Goal: Complete application form: Complete application form

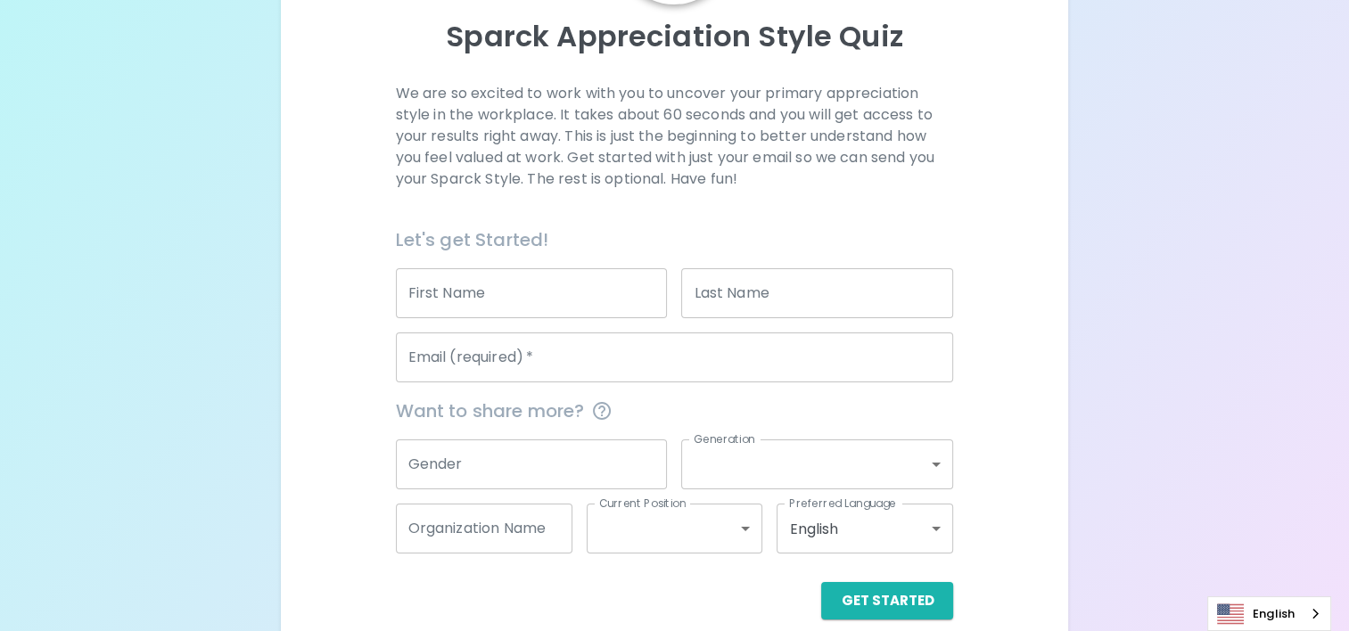
scroll to position [218, 0]
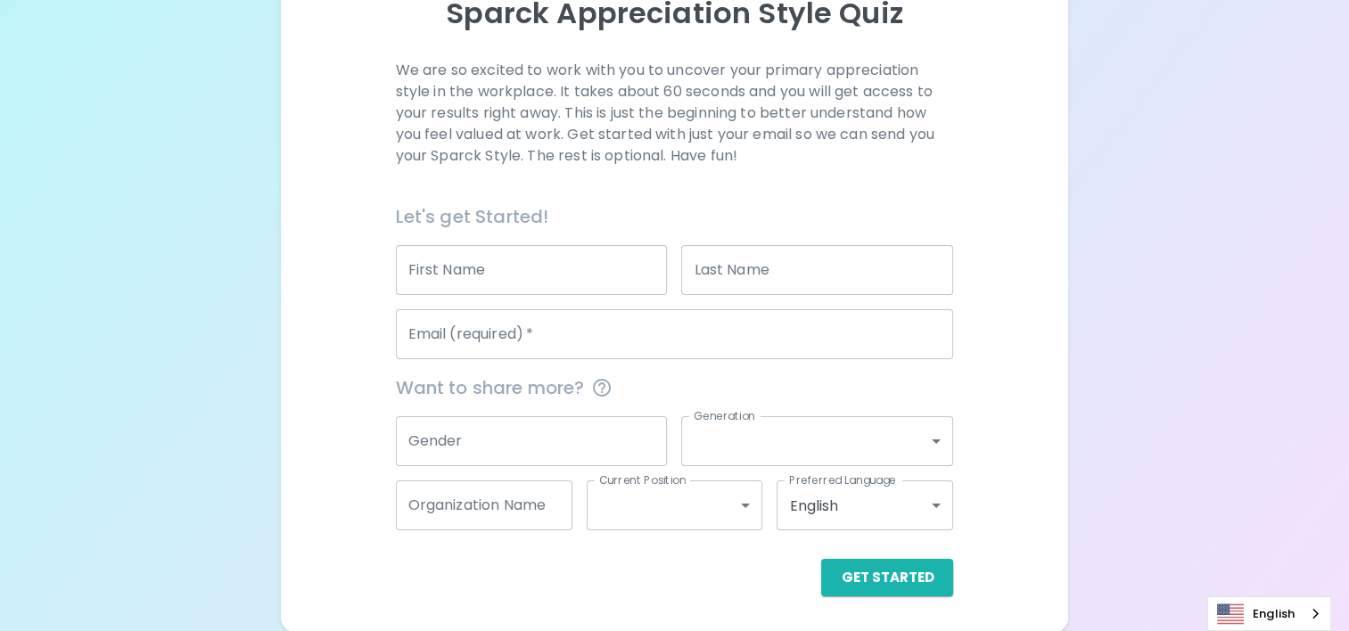
click at [555, 281] on input "First Name" at bounding box center [532, 270] width 272 height 50
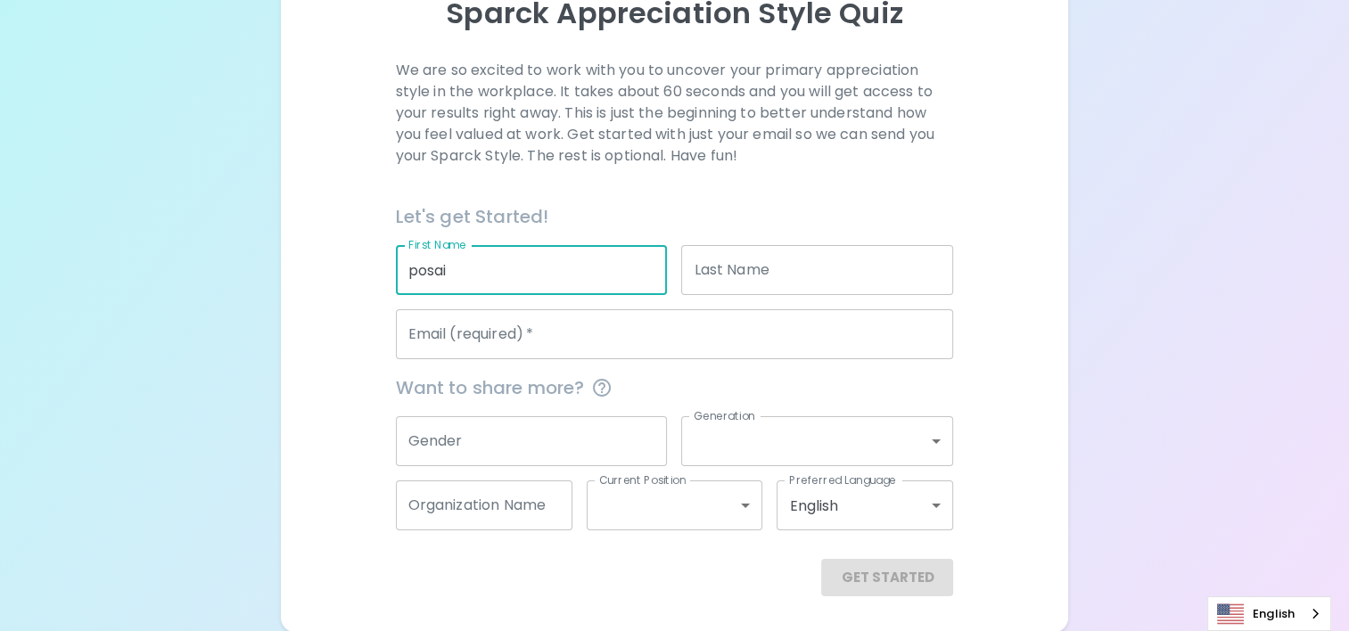
type input "posai"
click at [774, 263] on input "Last Name" at bounding box center [817, 270] width 272 height 50
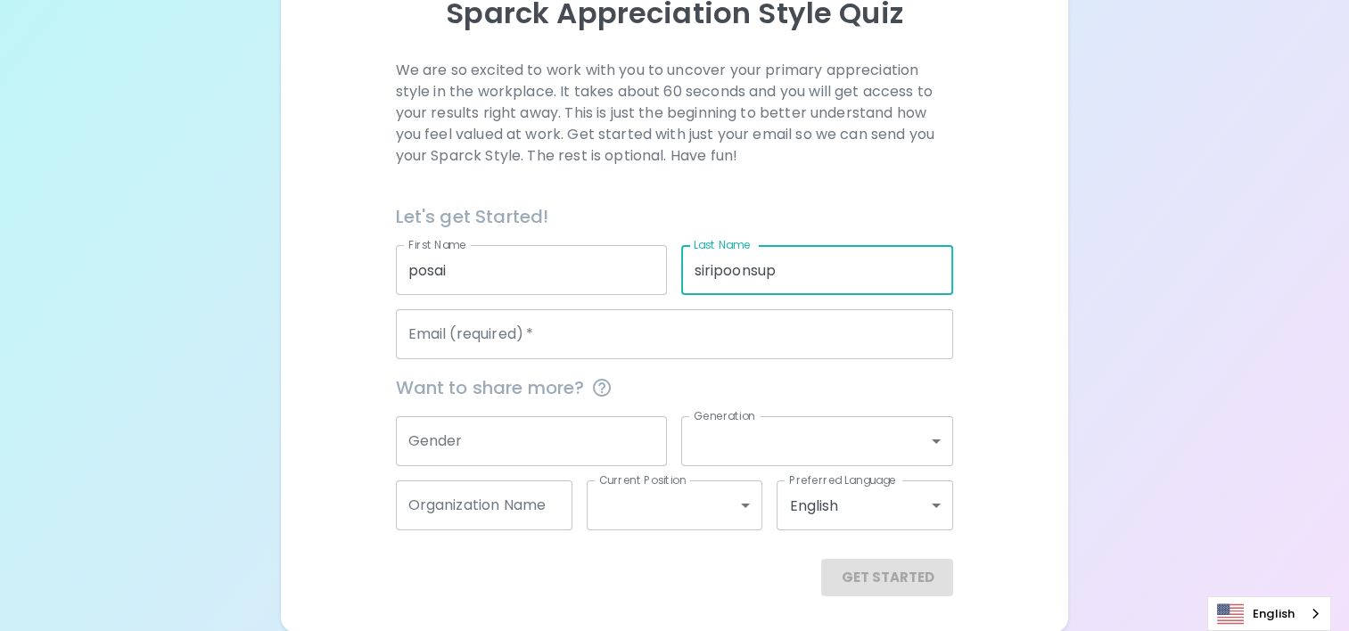
type input "siripoonsup"
click at [631, 332] on input "Email (required)   *" at bounding box center [675, 334] width 558 height 50
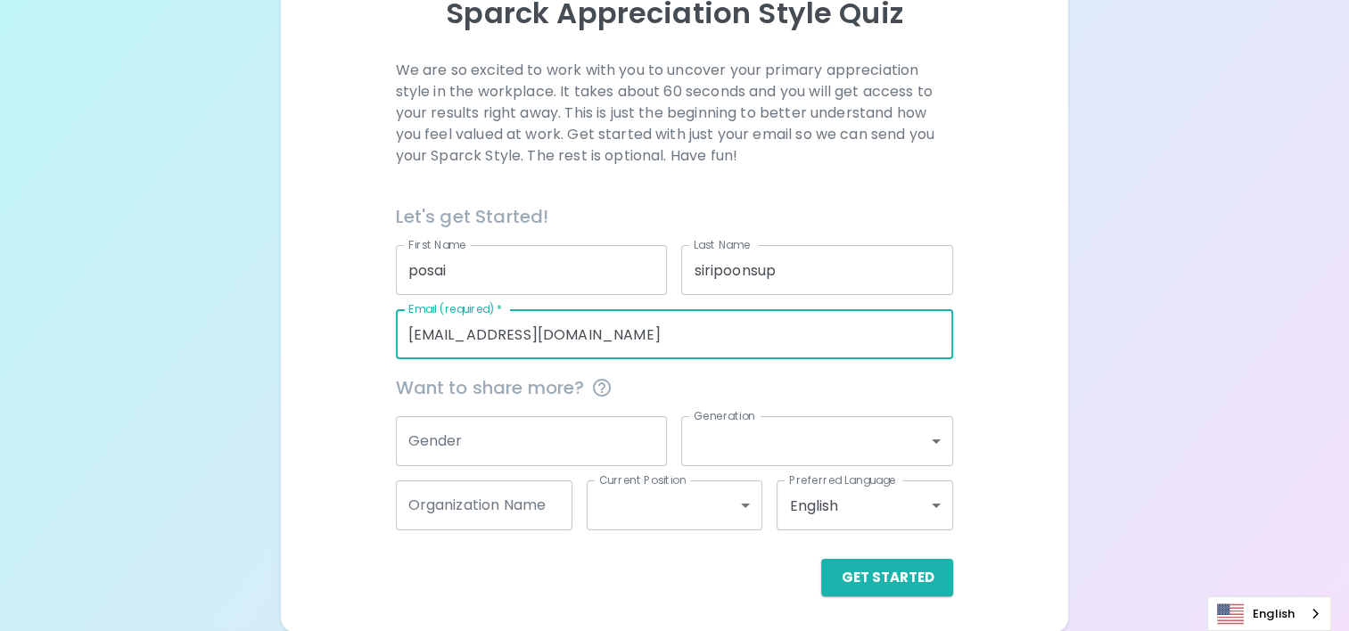
type input "[EMAIL_ADDRESS][DOMAIN_NAME]"
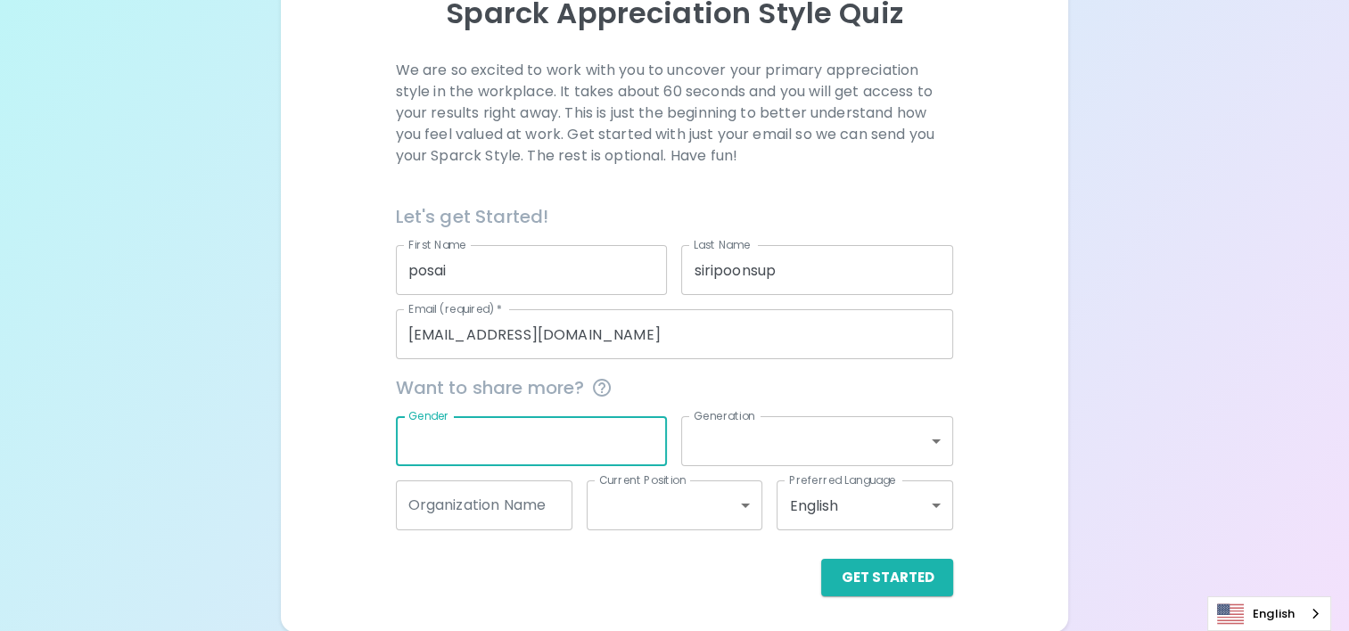
click at [583, 439] on input "Gender" at bounding box center [532, 441] width 272 height 50
type input "[DEMOGRAPHIC_DATA]"
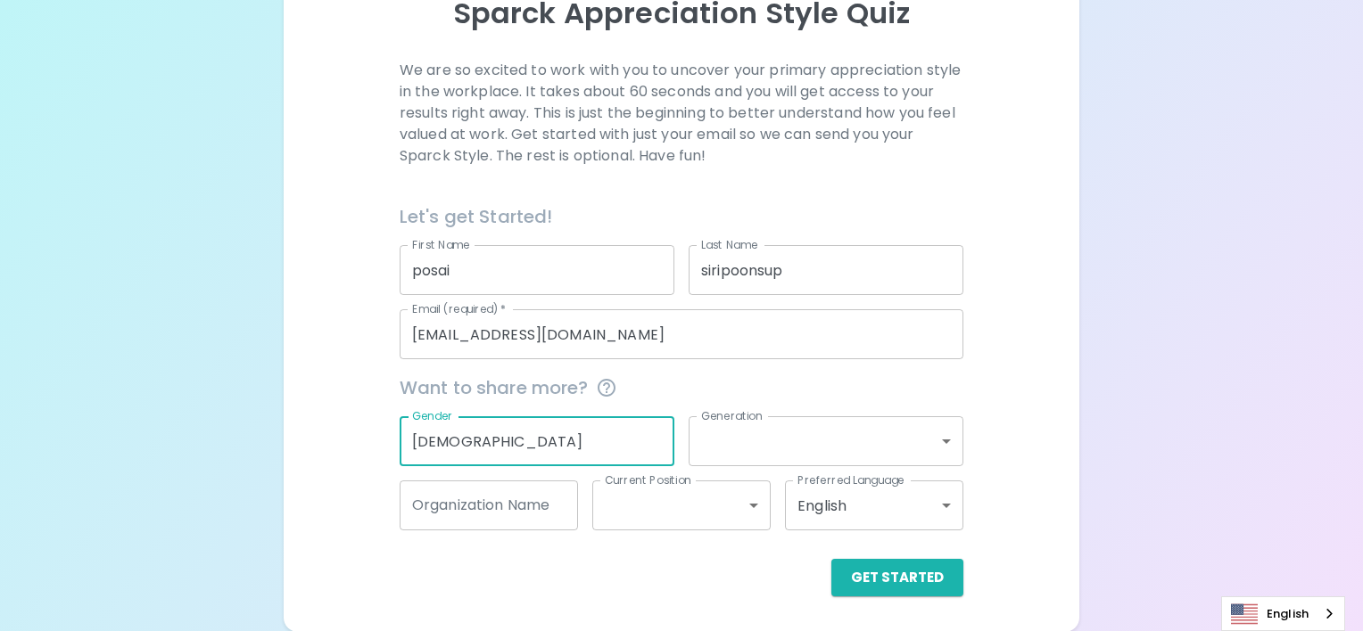
click at [880, 454] on body "Sparck Appreciation Style Quiz We are so excited to work with you to uncover yo…" at bounding box center [681, 207] width 1363 height 850
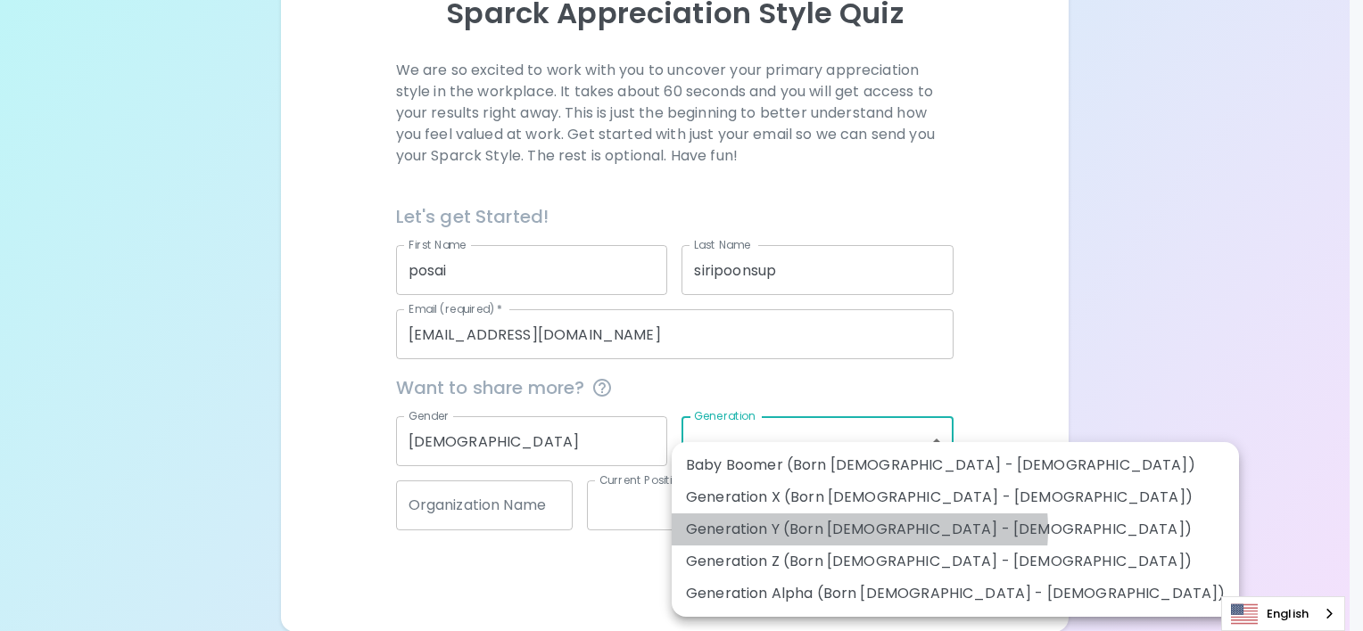
click at [859, 530] on li "Generation Y (Born [DEMOGRAPHIC_DATA] - [DEMOGRAPHIC_DATA])" at bounding box center [955, 530] width 567 height 32
type input "generation_y"
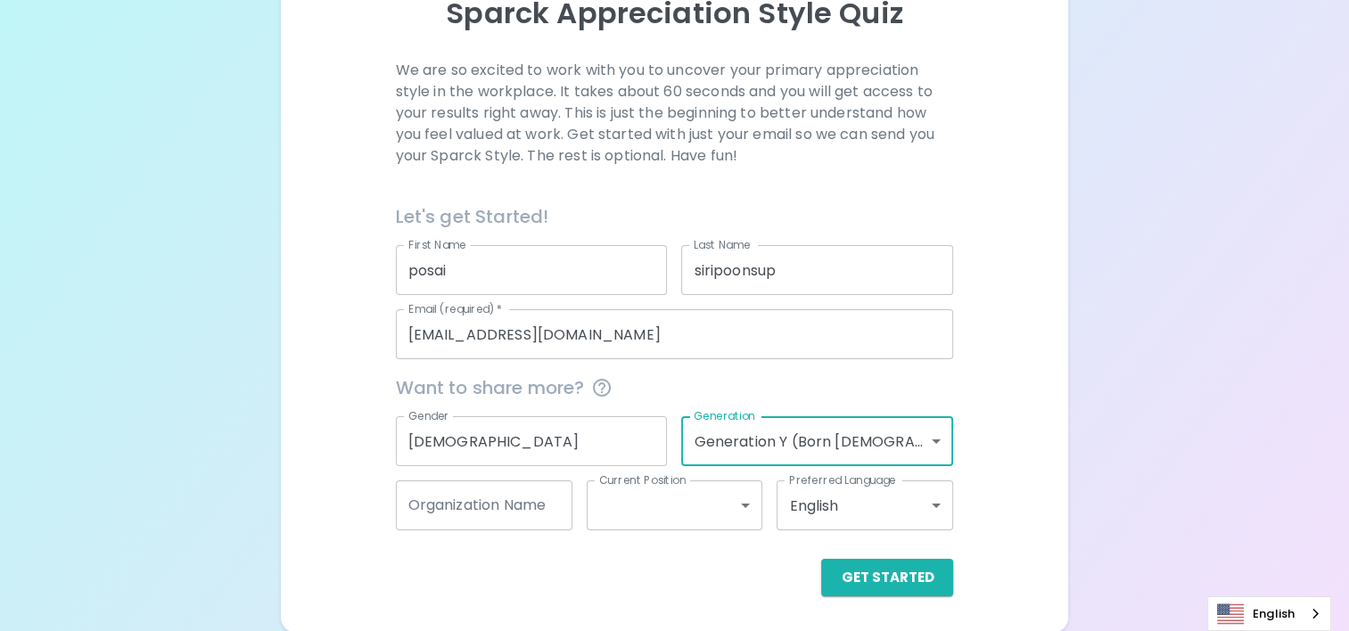
click at [475, 507] on input "Organization Name" at bounding box center [484, 506] width 177 height 50
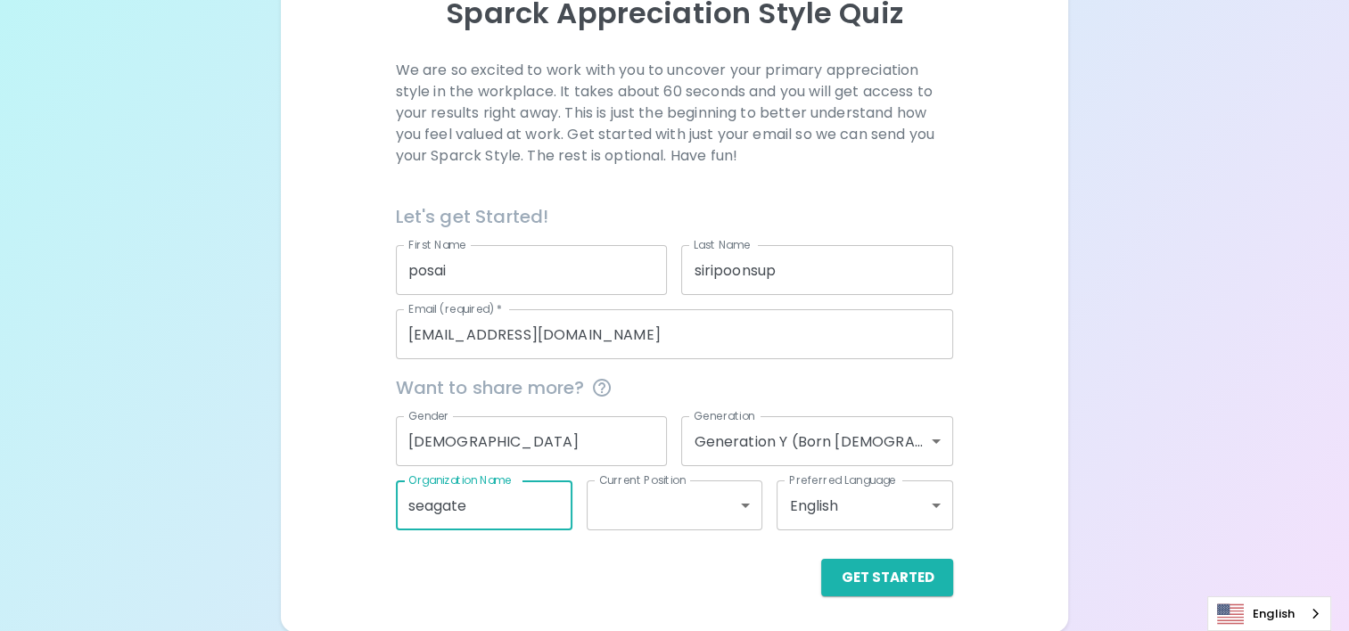
type input "seagate"
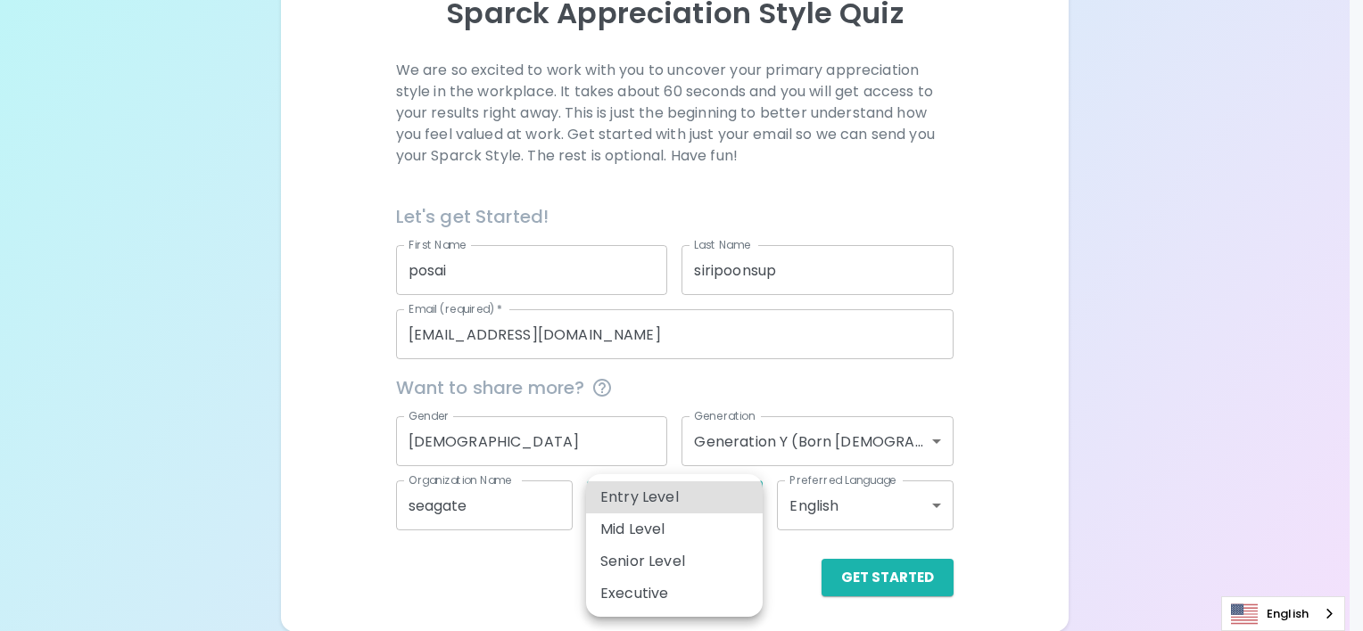
click at [688, 499] on body "Sparck Appreciation Style Quiz We are so excited to work with you to uncover yo…" at bounding box center [681, 207] width 1363 height 850
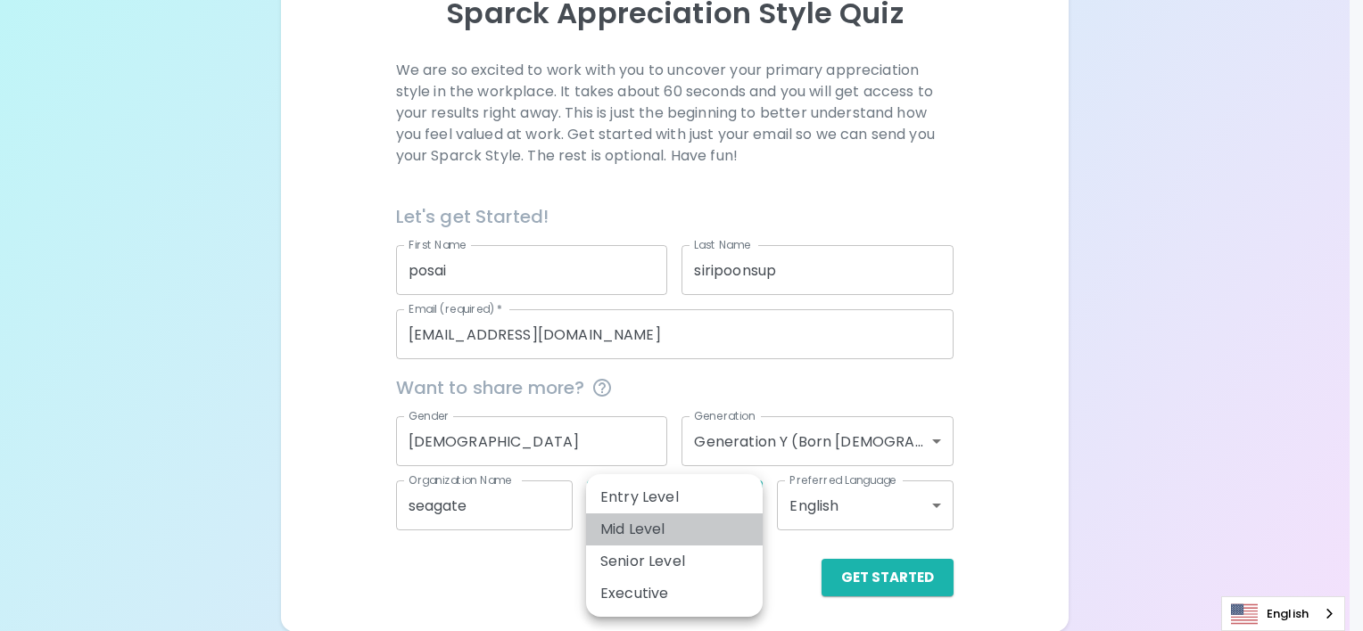
click at [677, 524] on li "Mid Level" at bounding box center [674, 530] width 177 height 32
type input "mid_level"
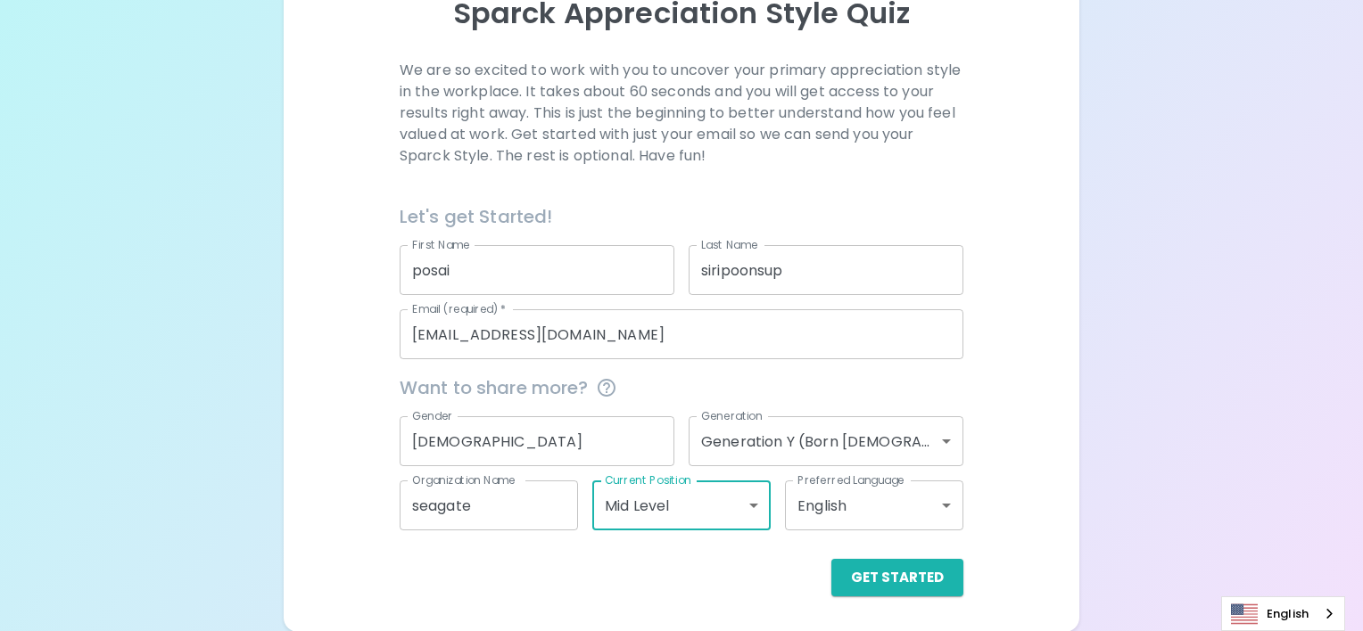
click at [935, 513] on body "Sparck Appreciation Style Quiz We are so excited to work with you to uncover yo…" at bounding box center [681, 207] width 1363 height 850
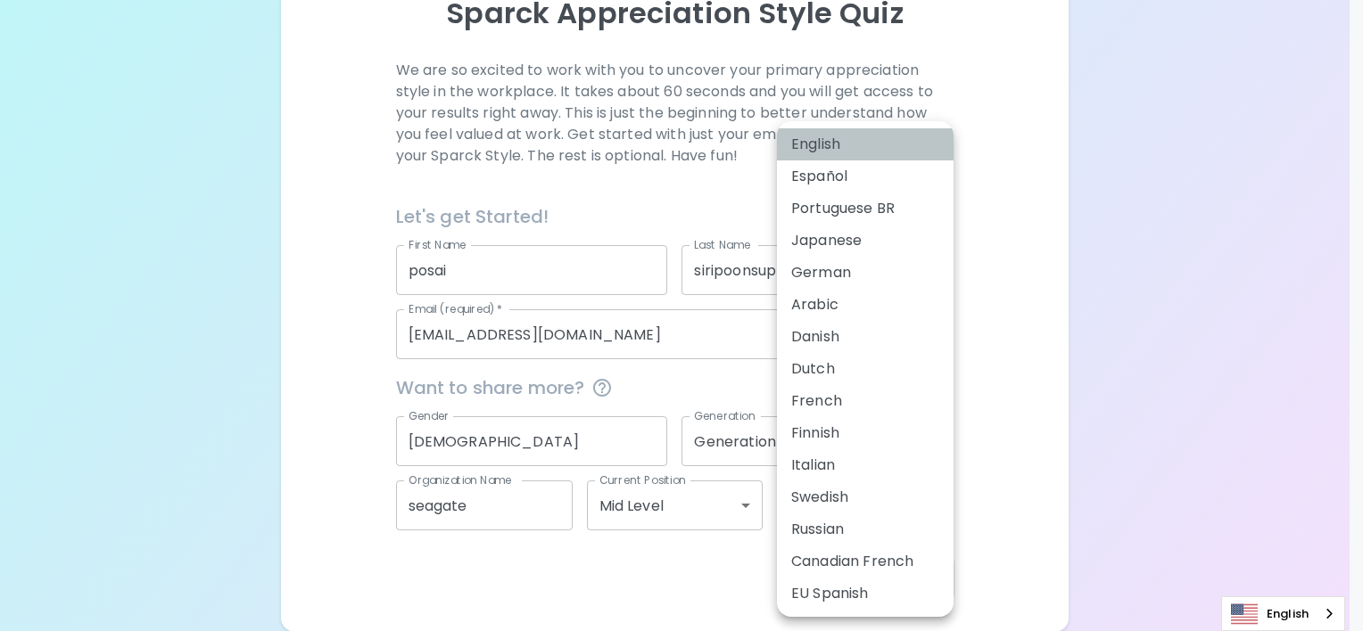
click at [859, 142] on li "English" at bounding box center [865, 144] width 177 height 32
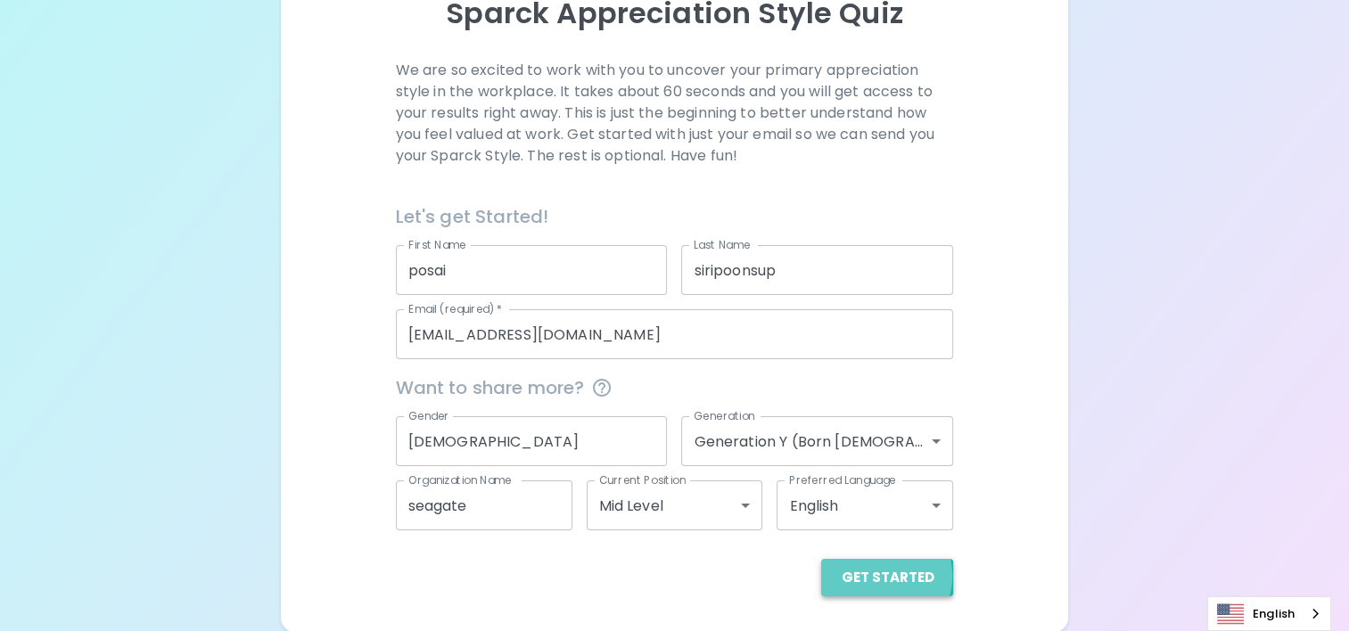
click at [878, 575] on button "Get Started" at bounding box center [887, 577] width 132 height 37
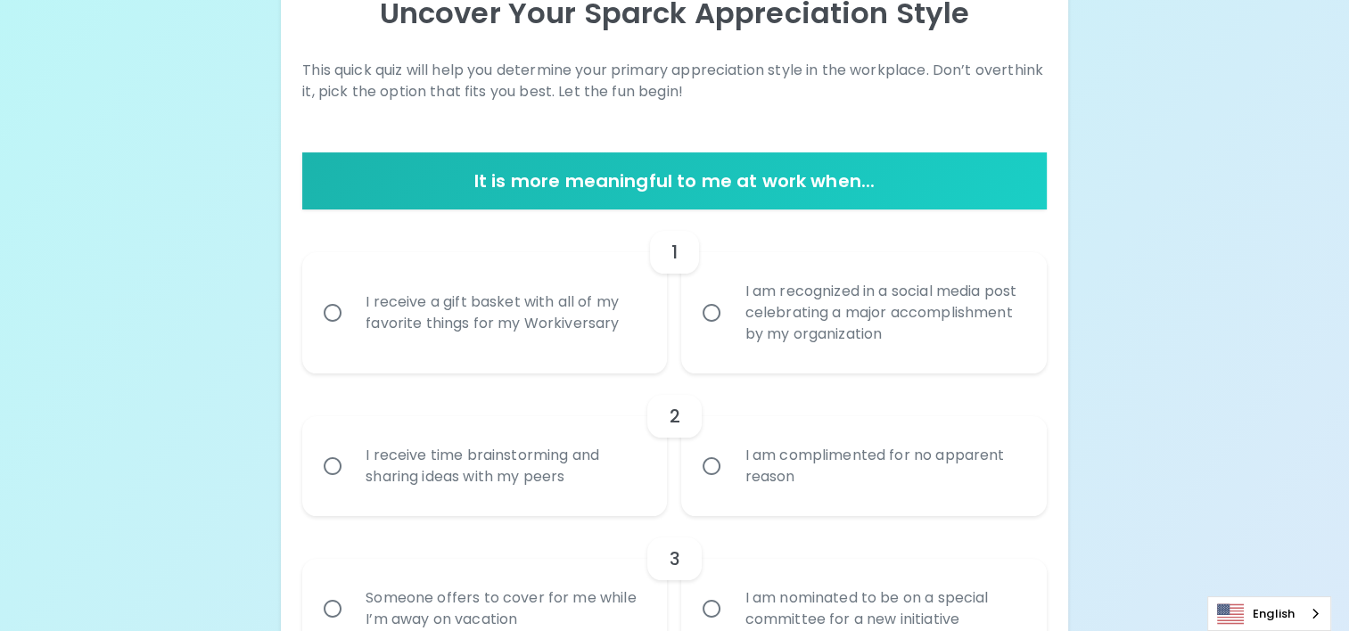
click at [717, 310] on input "I am recognized in a social media post celebrating a major accomplishment by my…" at bounding box center [711, 312] width 37 height 37
radio input "true"
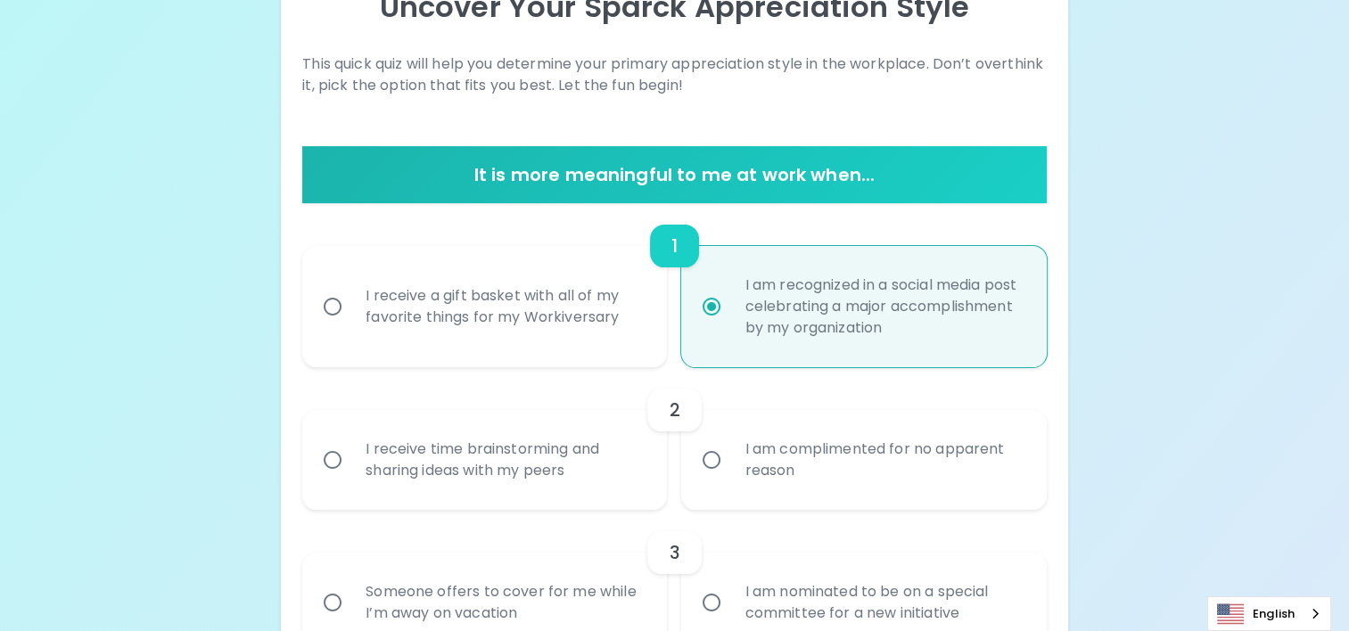
scroll to position [360, 0]
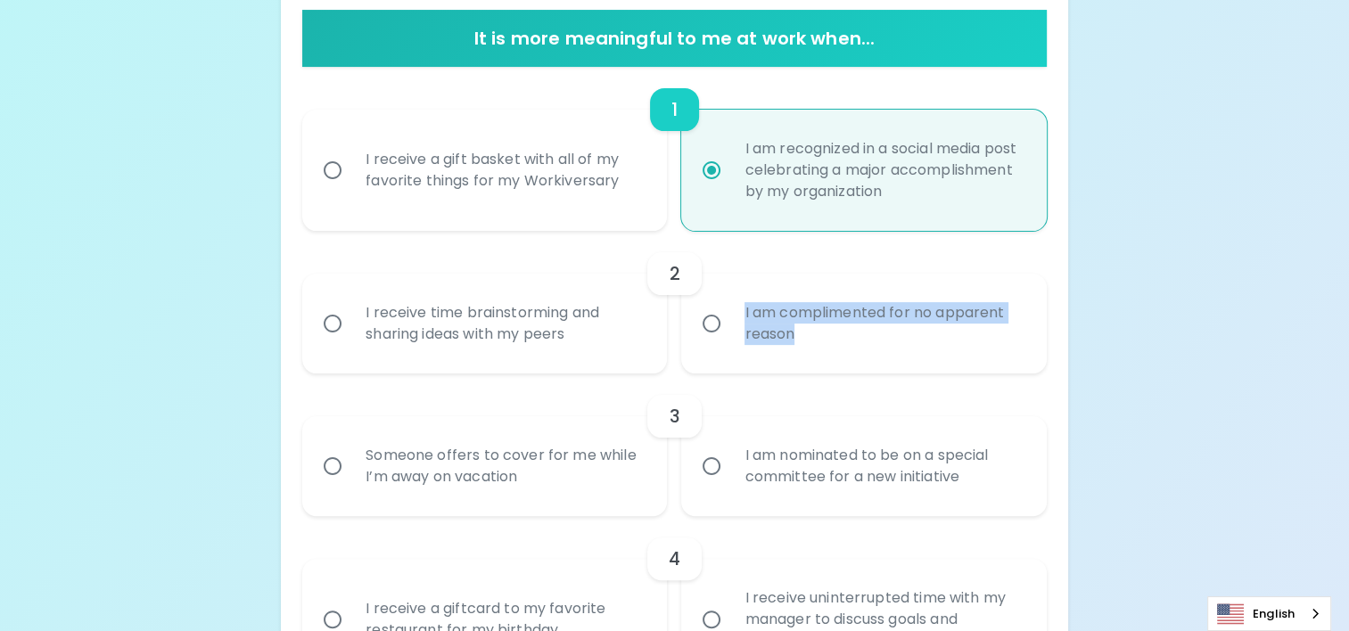
drag, startPoint x: 832, startPoint y: 336, endPoint x: 735, endPoint y: 313, distance: 99.9
click at [735, 313] on div "I am complimented for no apparent reason" at bounding box center [883, 324] width 306 height 86
copy div "I am complimented for no apparent reason"
click at [1002, 355] on div "I am complimented for no apparent reason" at bounding box center [883, 324] width 306 height 86
click at [730, 342] on input "I am complimented for no apparent reason" at bounding box center [711, 323] width 37 height 37
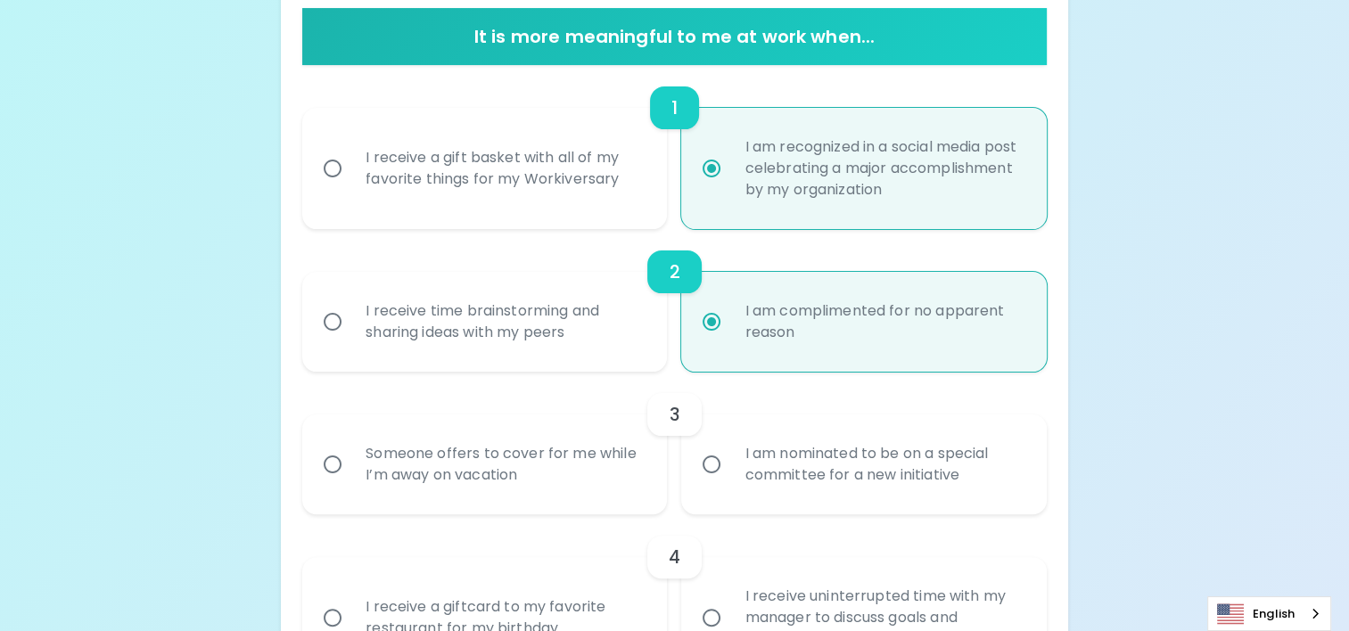
scroll to position [503, 0]
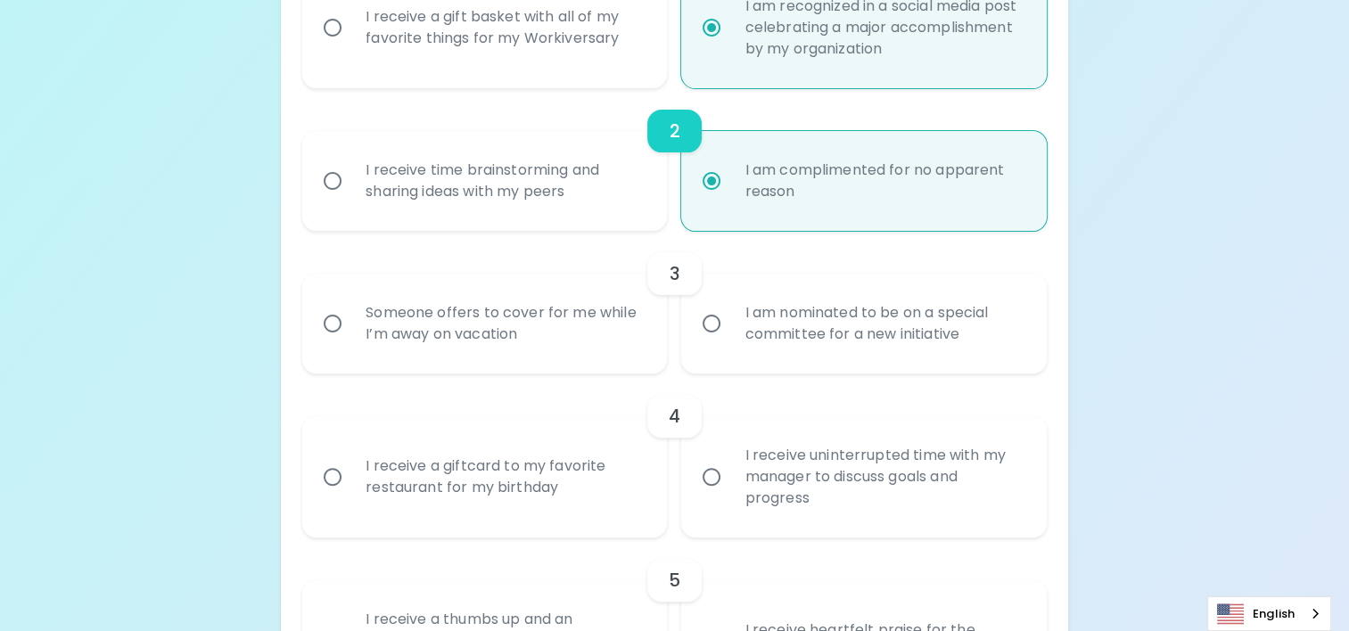
radio input "true"
click at [378, 333] on div "Someone offers to cover for me while I’m away on vacation" at bounding box center [504, 324] width 306 height 86
click at [351, 333] on input "Someone offers to cover for me while I’m away on vacation" at bounding box center [332, 323] width 37 height 37
radio input "false"
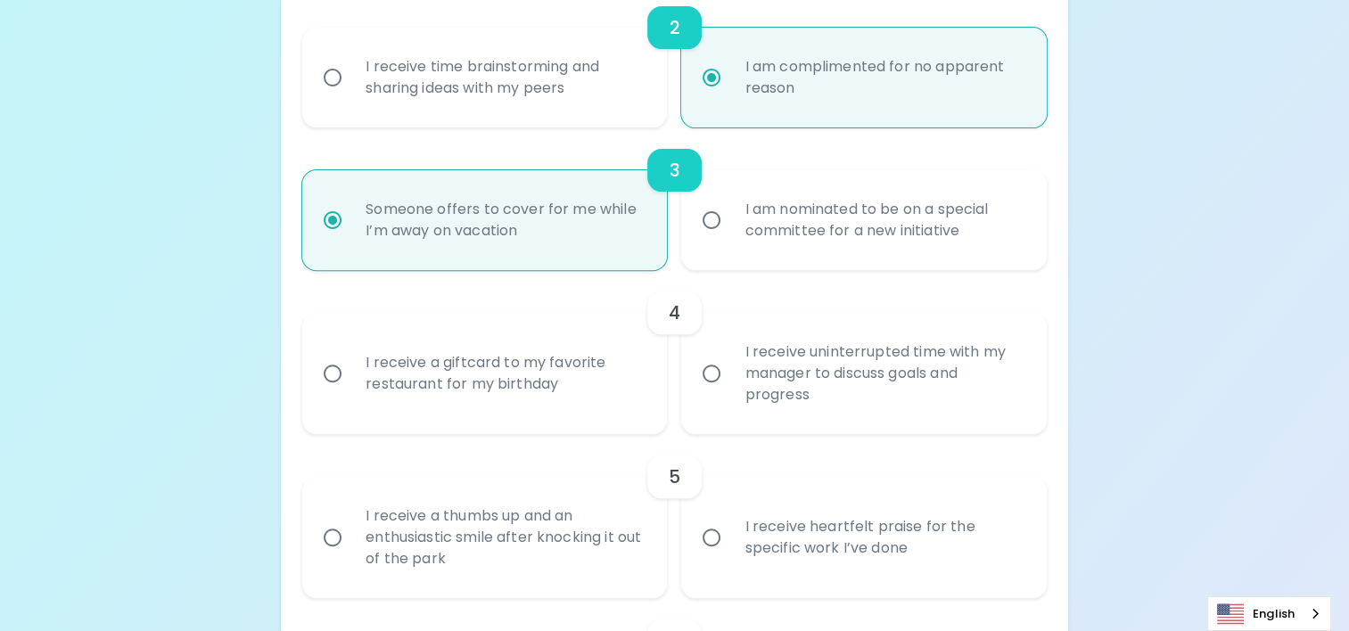
scroll to position [646, 0]
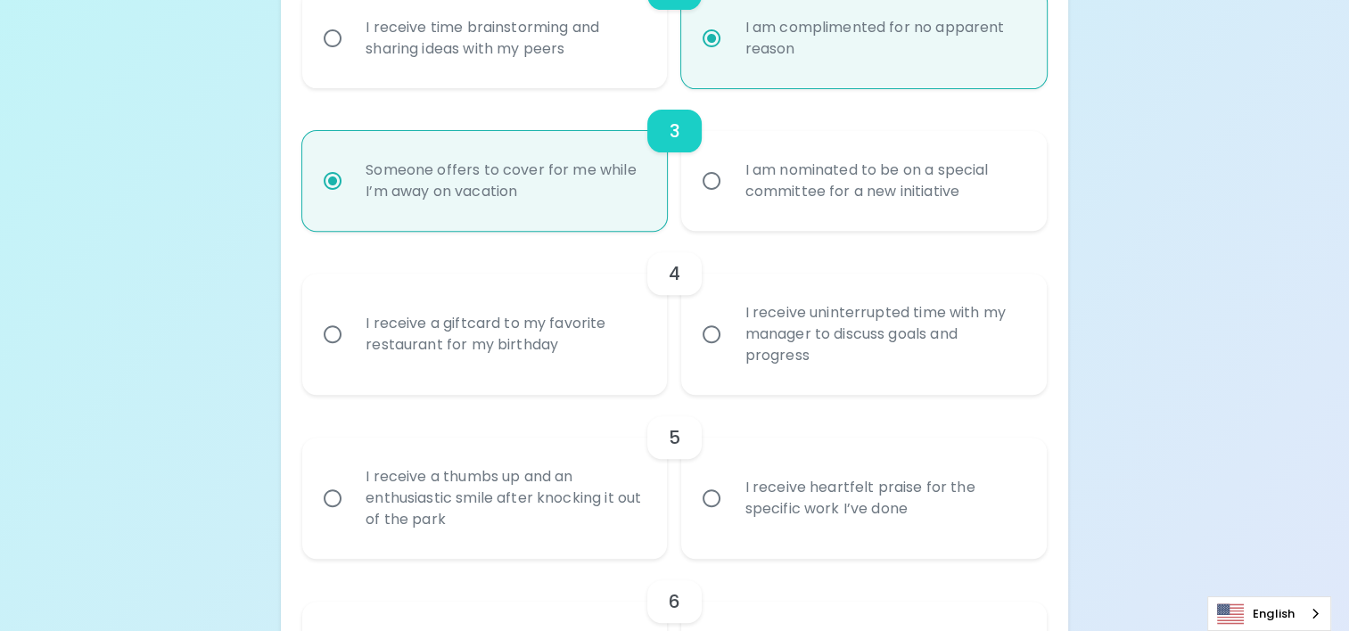
radio input "true"
click at [519, 326] on div "I receive a giftcard to my favorite restaurant for my birthday" at bounding box center [504, 335] width 306 height 86
click at [351, 326] on input "I receive a giftcard to my favorite restaurant for my birthday" at bounding box center [332, 334] width 37 height 37
radio input "false"
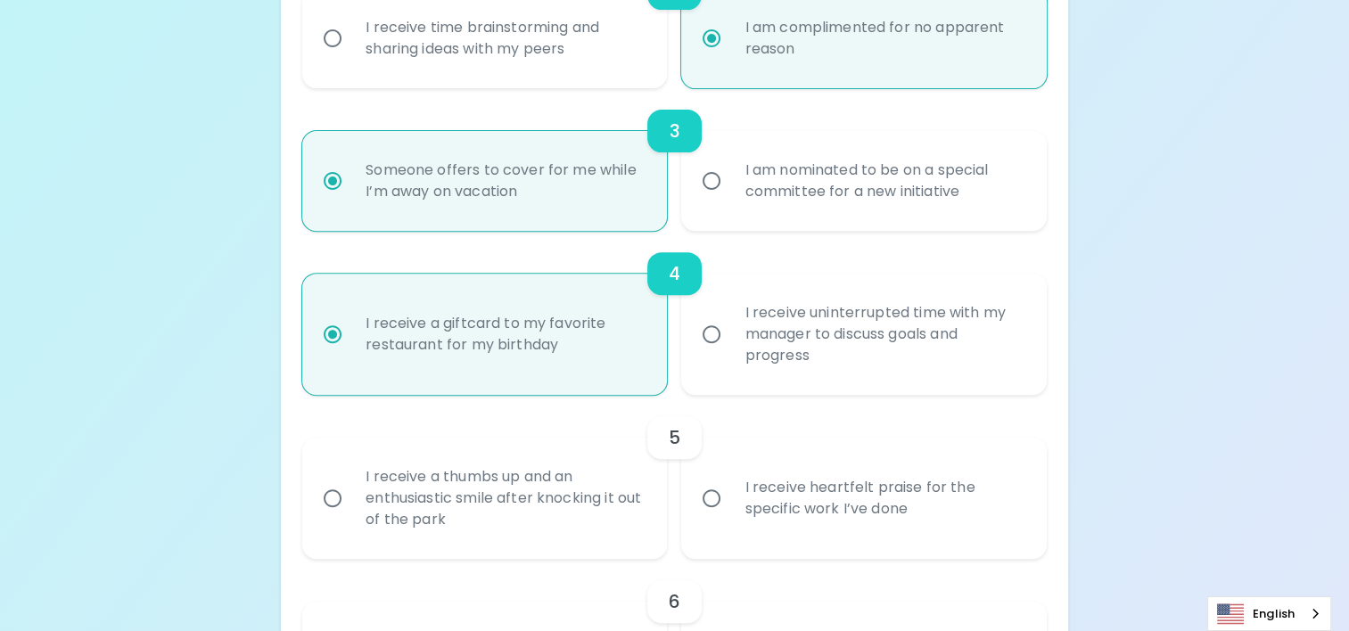
scroll to position [788, 0]
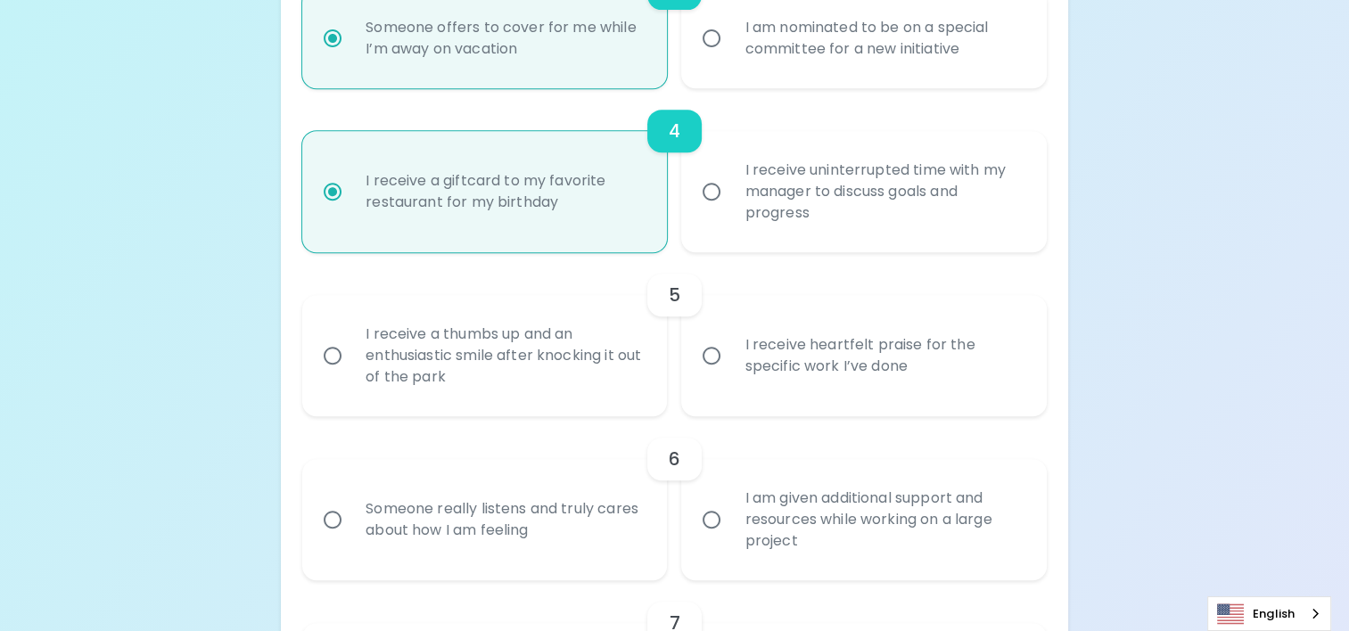
radio input "true"
click at [861, 357] on div "I receive heartfelt praise for the specific work I’ve done" at bounding box center [883, 356] width 306 height 86
click at [730, 357] on input "I receive heartfelt praise for the specific work I’ve done" at bounding box center [711, 355] width 37 height 37
radio input "false"
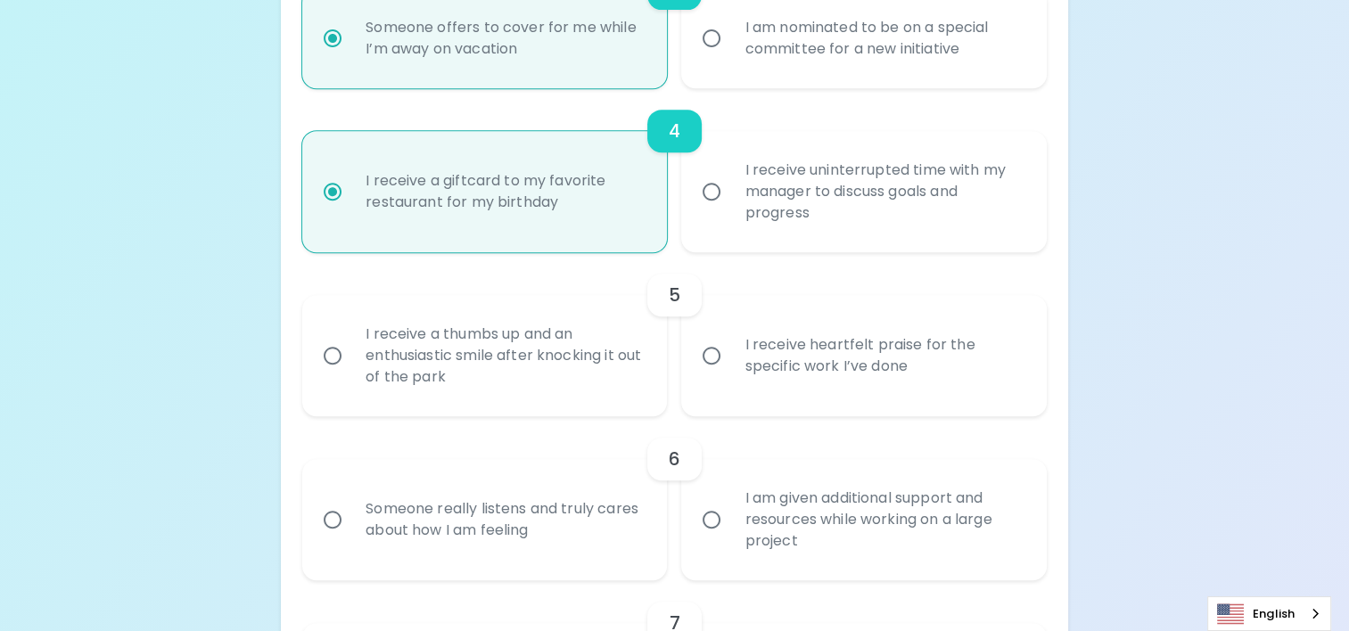
radio input "false"
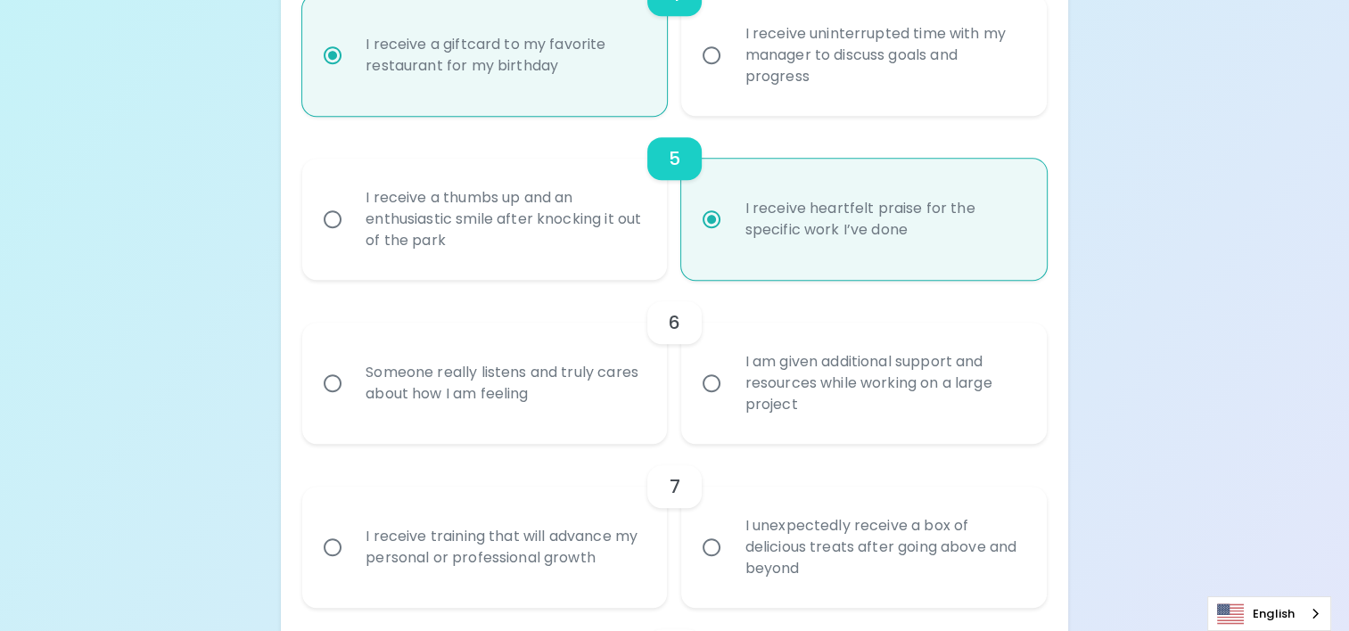
scroll to position [931, 0]
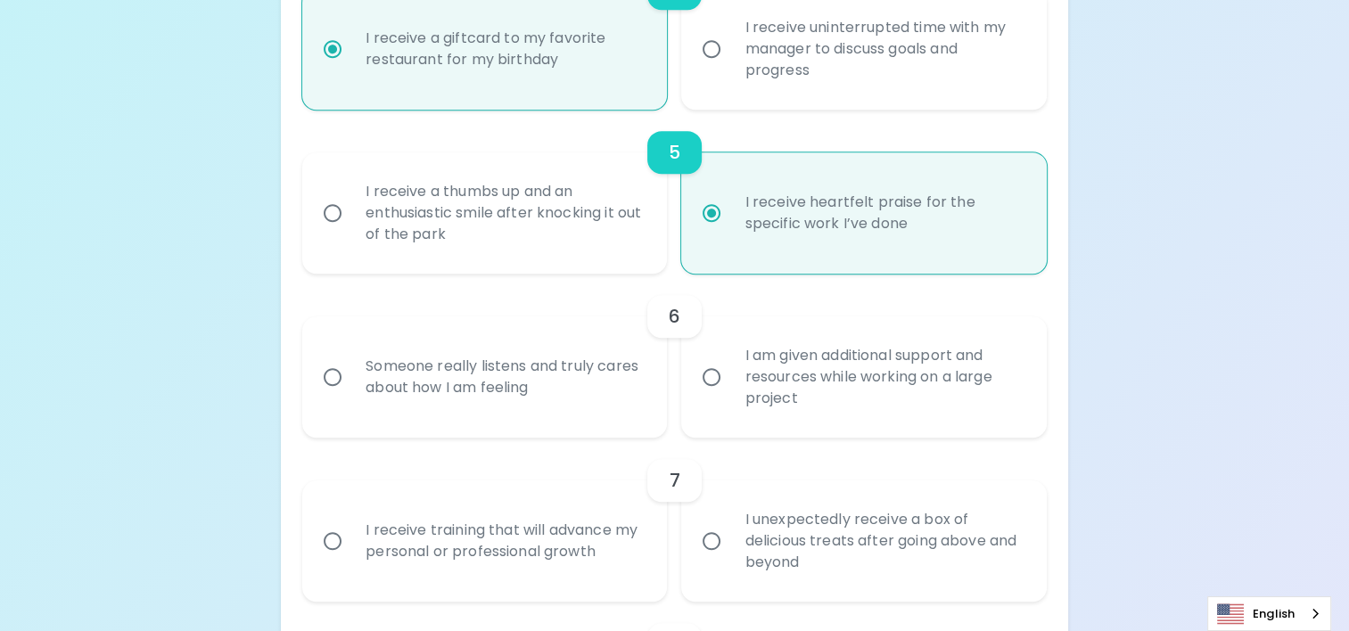
radio input "true"
click at [771, 364] on div "I am given additional support and resources while working on a large project" at bounding box center [883, 377] width 306 height 107
click at [730, 364] on input "I am given additional support and resources while working on a large project" at bounding box center [711, 377] width 37 height 37
radio input "false"
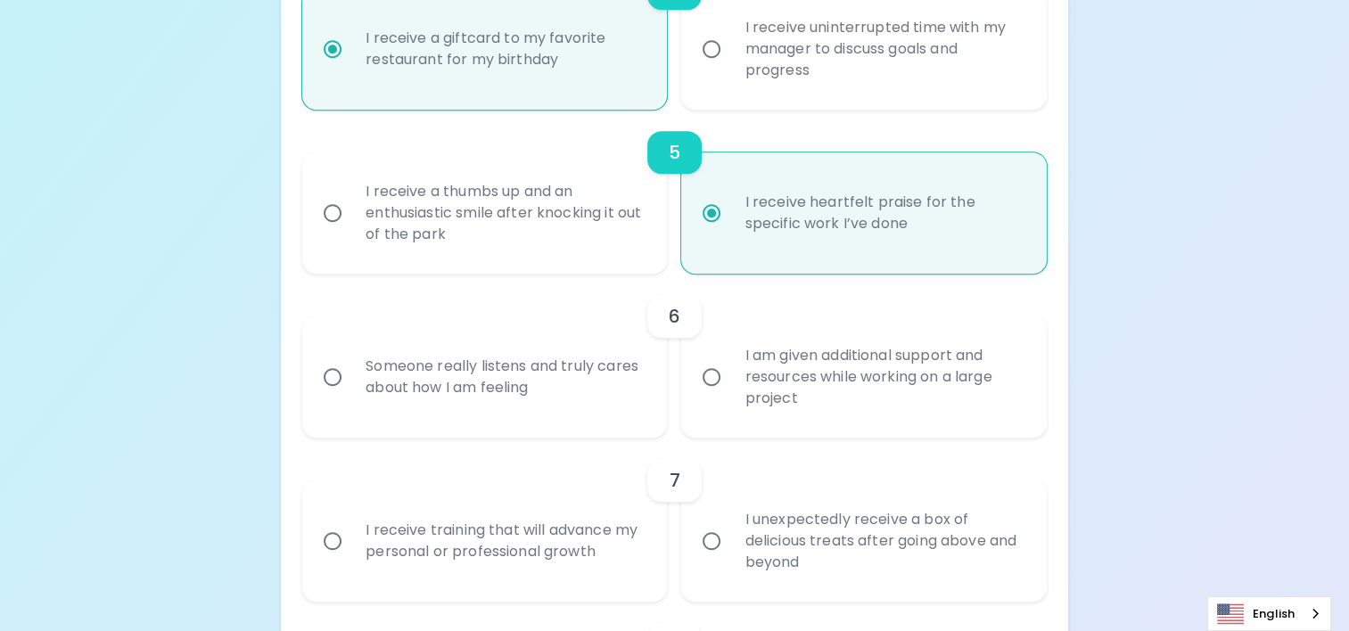
radio input "false"
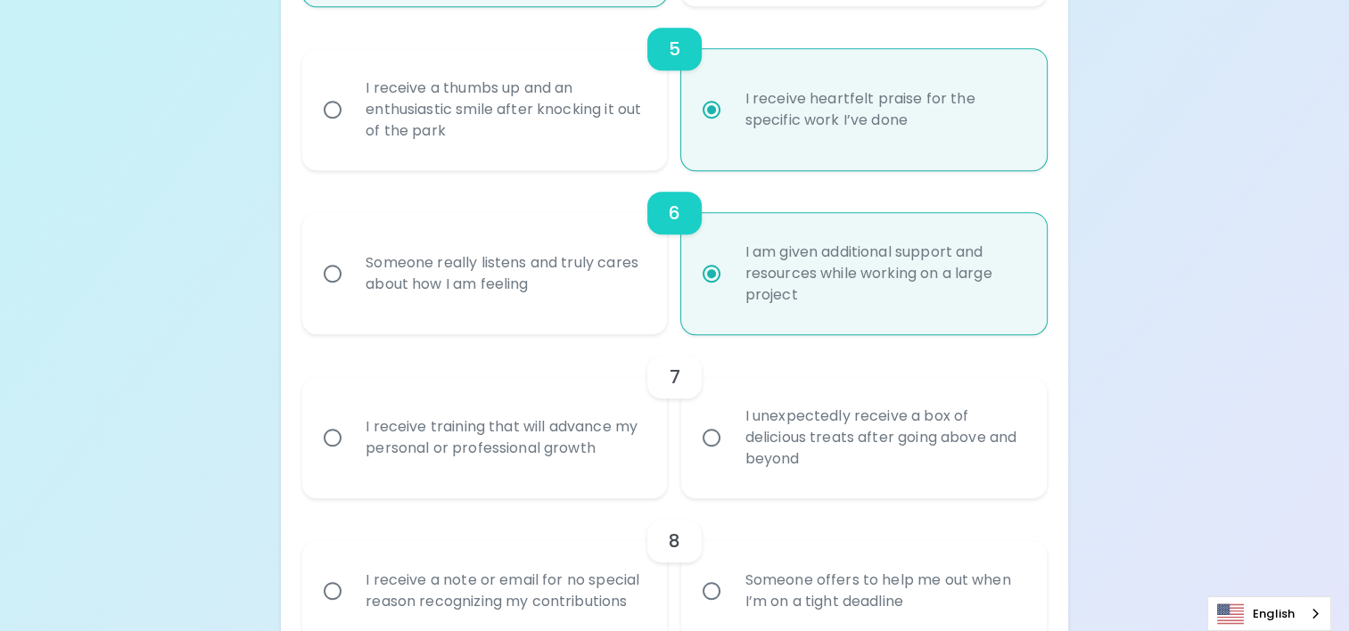
scroll to position [1074, 0]
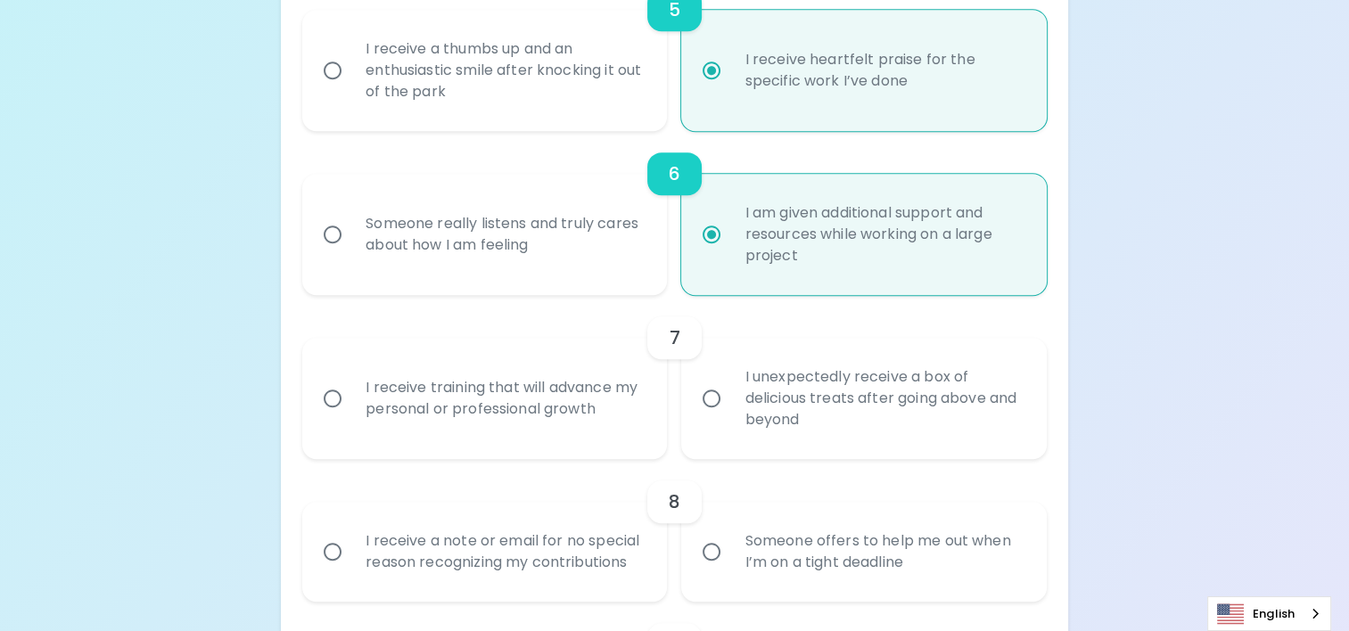
radio input "true"
click at [415, 413] on div "I receive training that will advance my personal or professional growth" at bounding box center [504, 399] width 306 height 86
click at [351, 413] on input "I receive training that will advance my personal or professional growth" at bounding box center [332, 398] width 37 height 37
radio input "false"
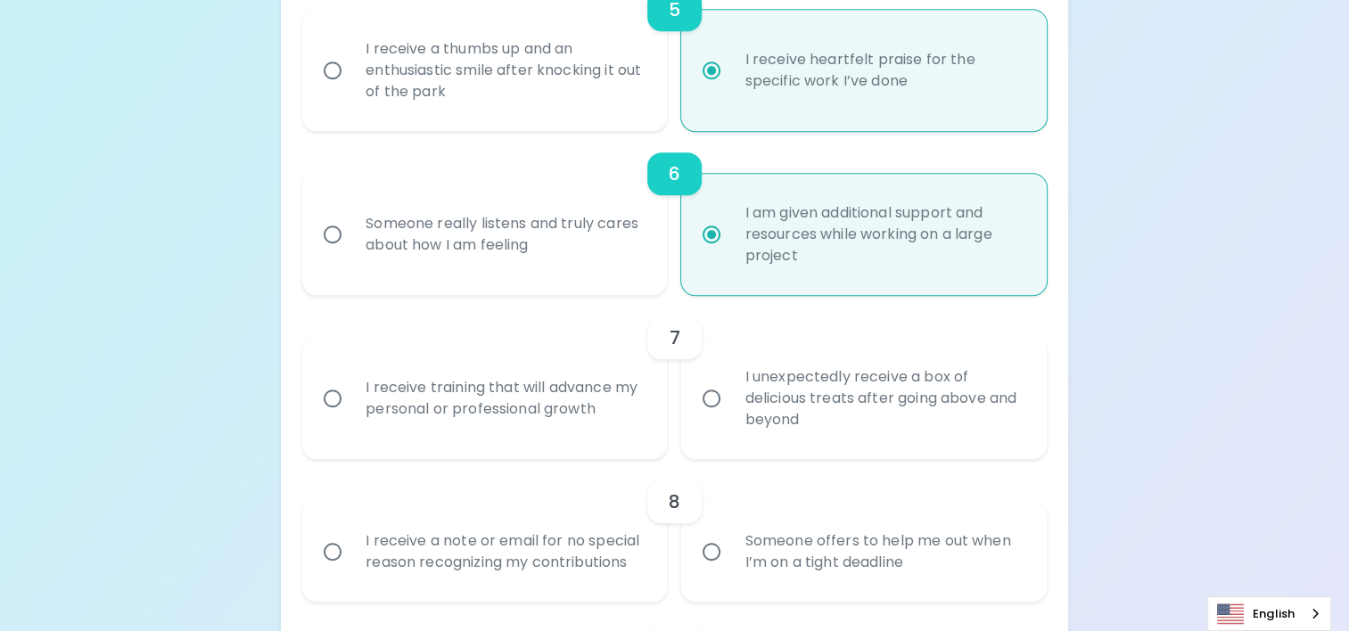
radio input "false"
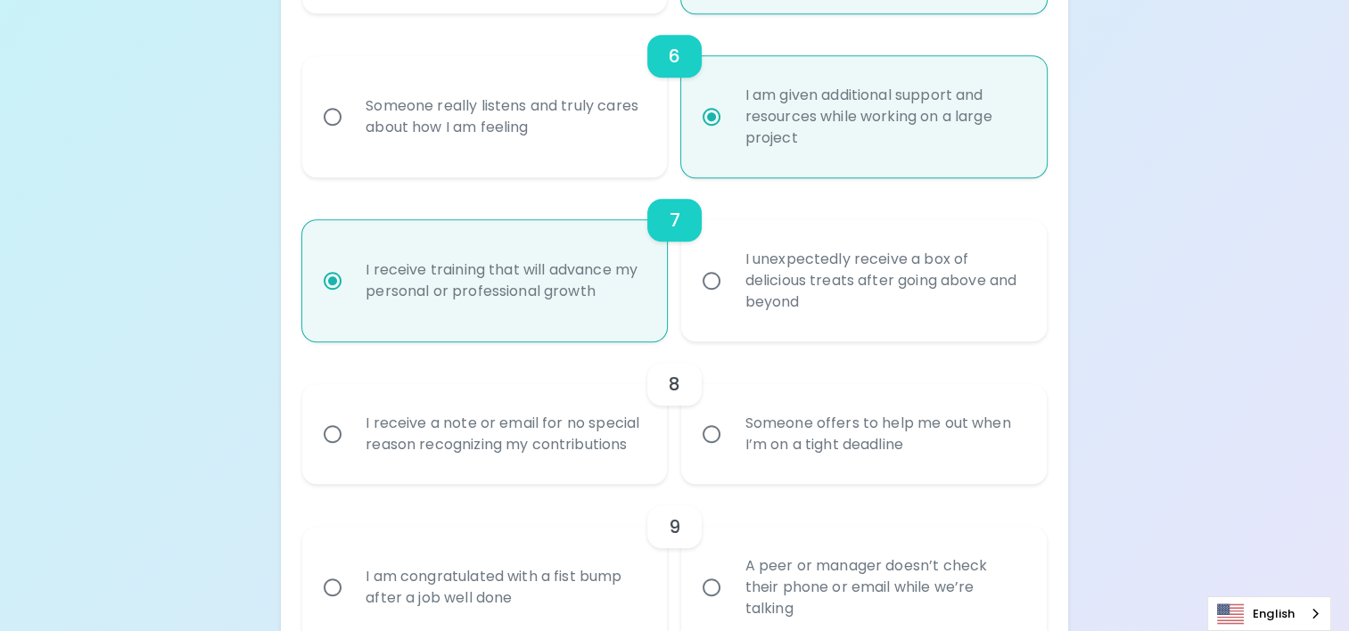
scroll to position [1216, 0]
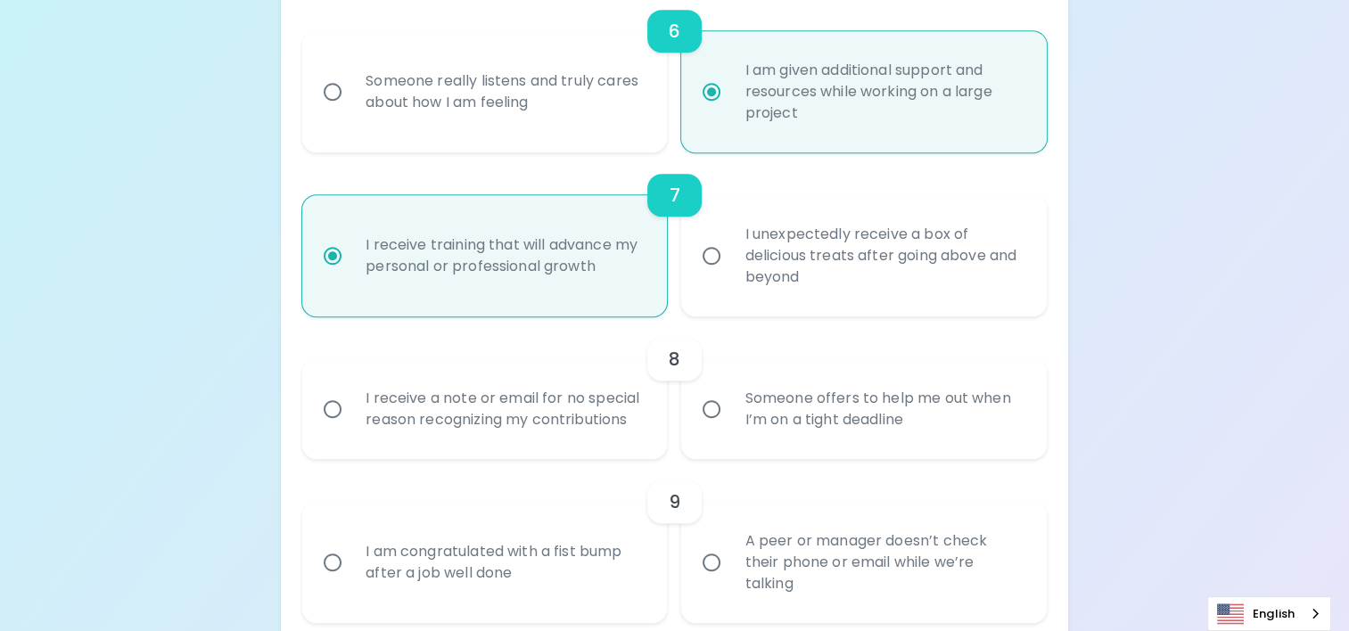
radio input "true"
click at [799, 417] on div "Someone offers to help me out when I’m on a tight deadline" at bounding box center [883, 410] width 306 height 86
click at [730, 417] on input "Someone offers to help me out when I’m on a tight deadline" at bounding box center [711, 409] width 37 height 37
radio input "false"
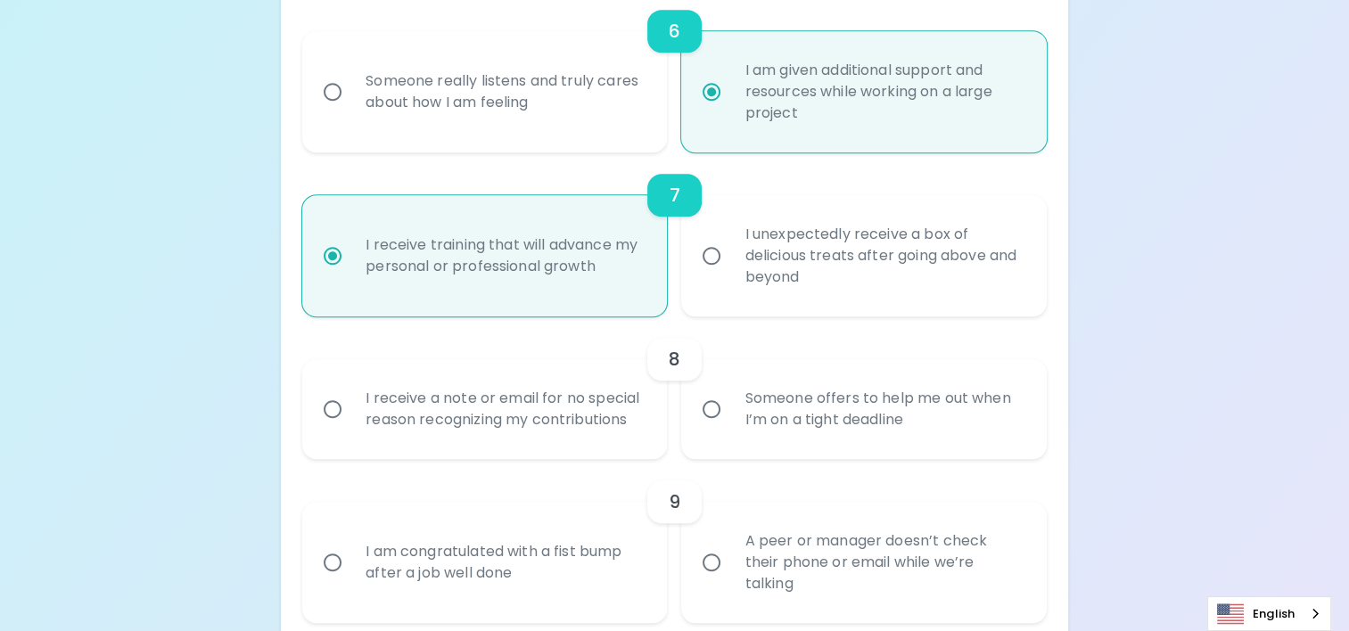
radio input "false"
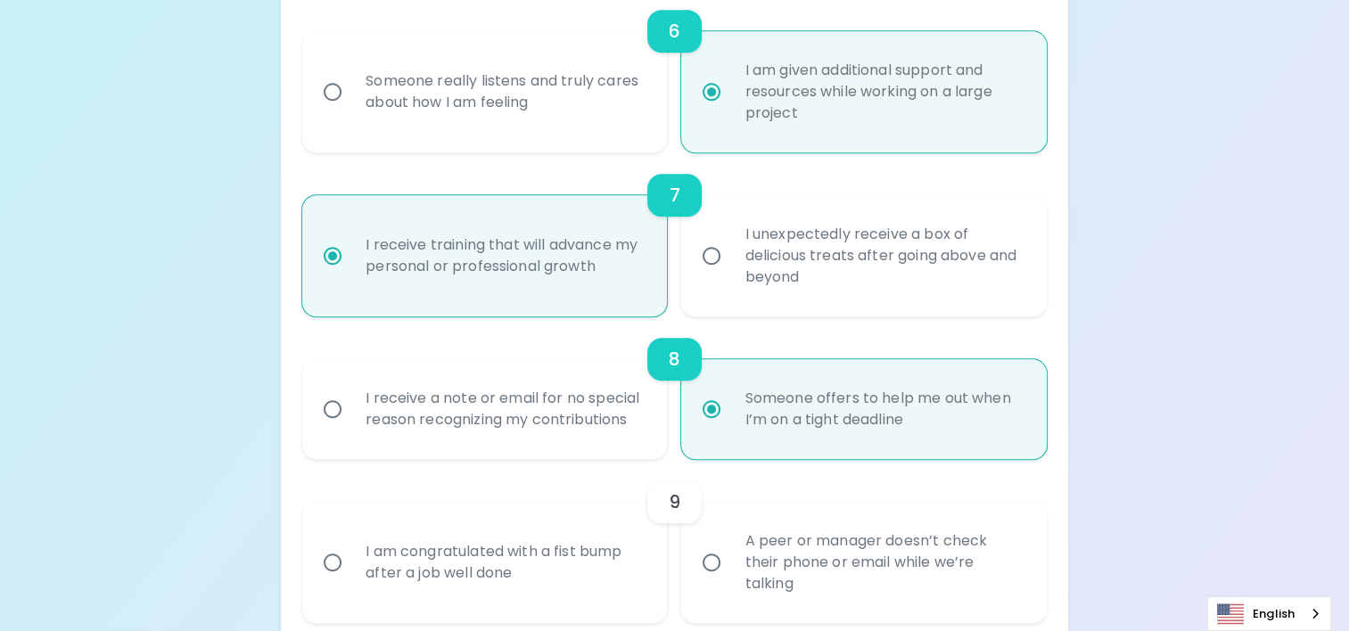
scroll to position [1359, 0]
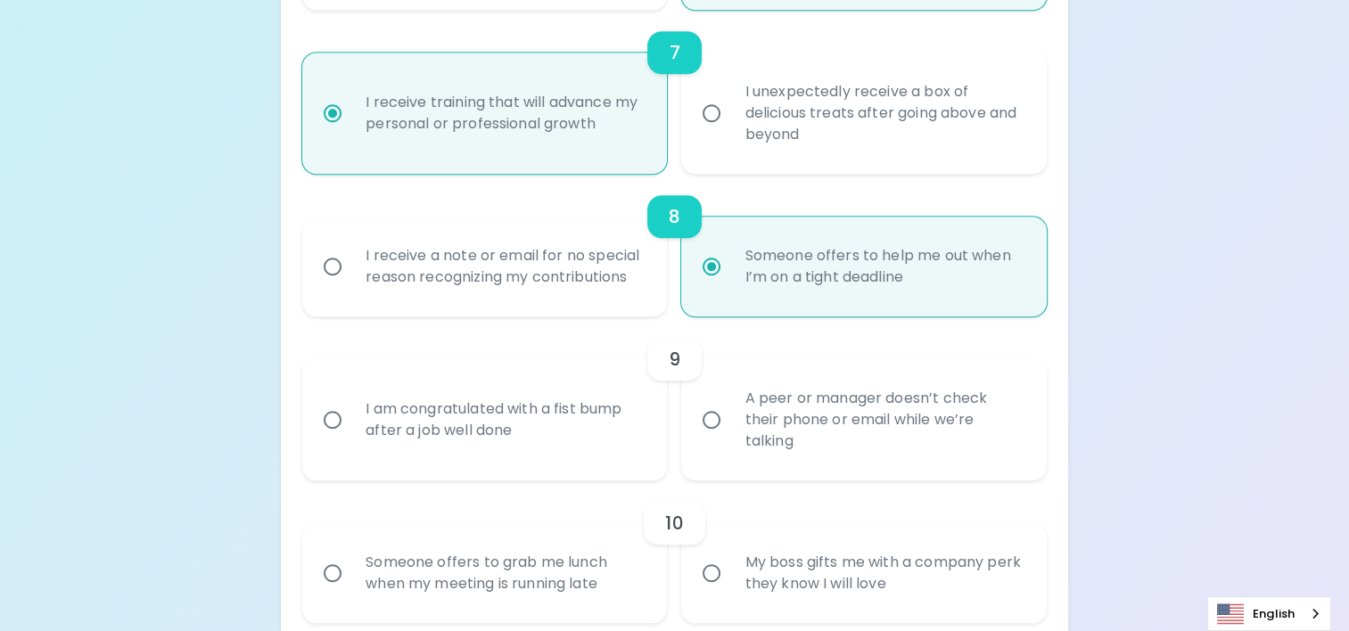
radio input "true"
click at [853, 417] on div "A peer or manager doesn’t check their phone or email while we’re talking" at bounding box center [883, 420] width 306 height 107
click at [730, 417] on input "A peer or manager doesn’t check their phone or email while we’re talking" at bounding box center [711, 419] width 37 height 37
radio input "false"
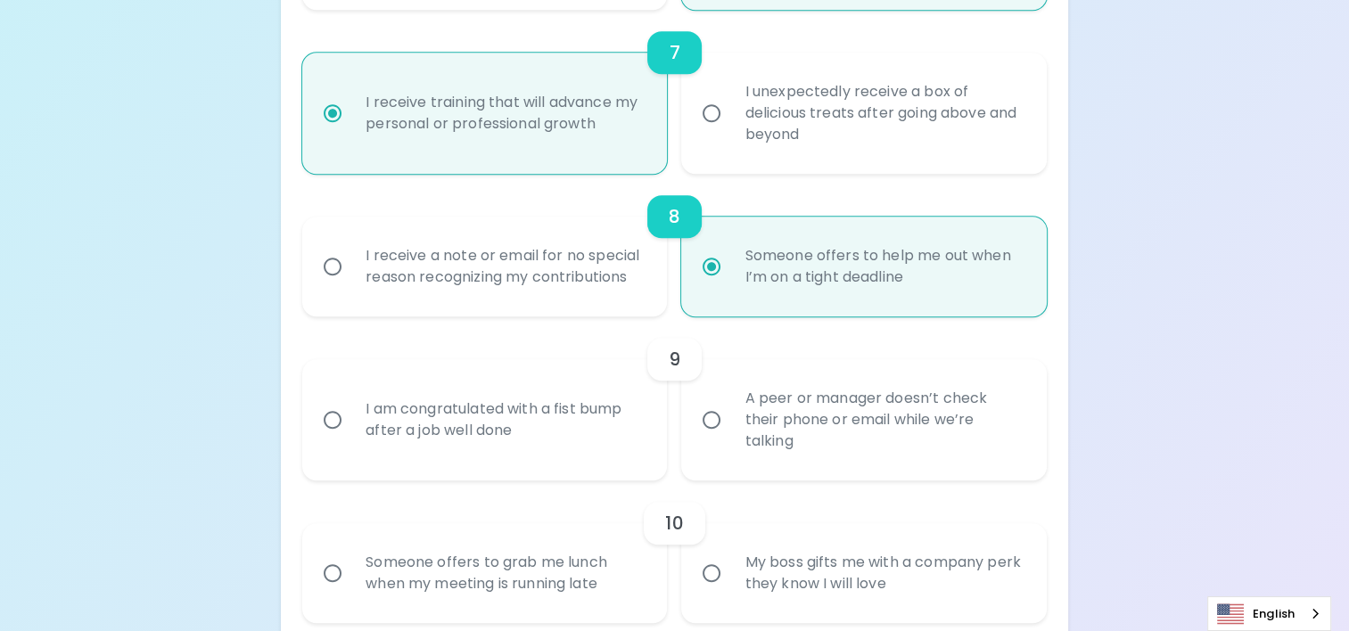
radio input "false"
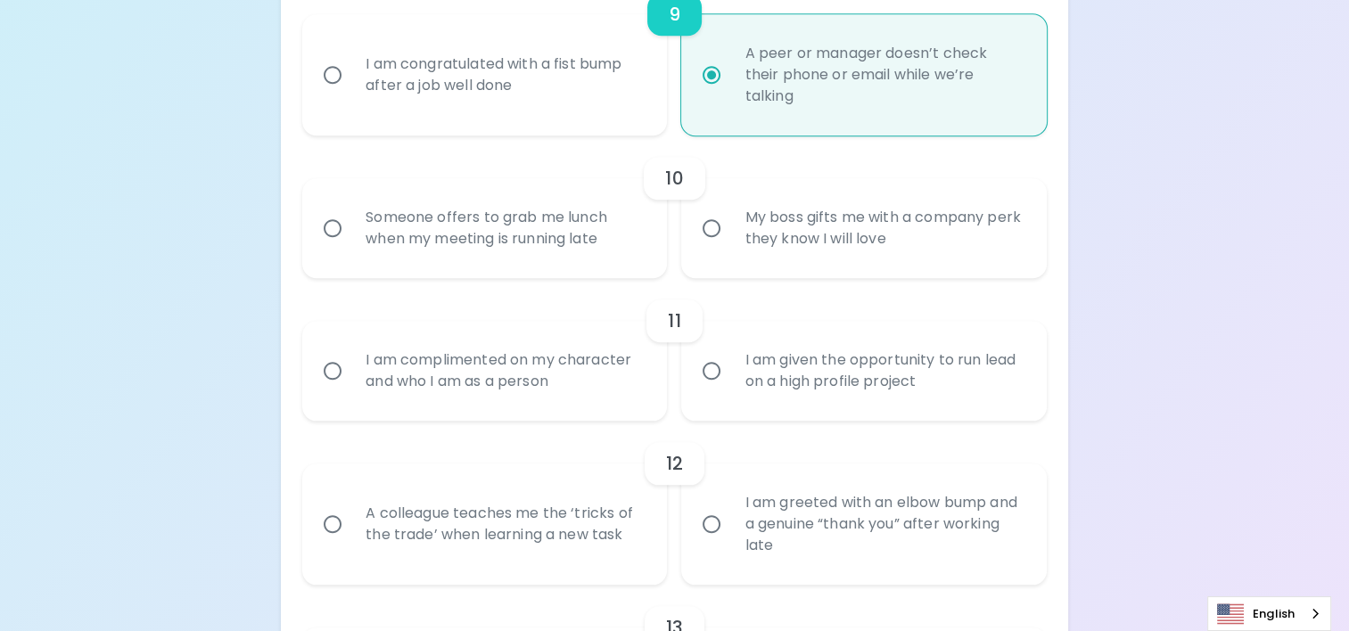
scroll to position [1702, 0]
radio input "true"
click at [420, 231] on div "Someone offers to grab me lunch when my meeting is running late" at bounding box center [504, 231] width 306 height 86
click at [351, 231] on input "Someone offers to grab me lunch when my meeting is running late" at bounding box center [332, 230] width 37 height 37
radio input "false"
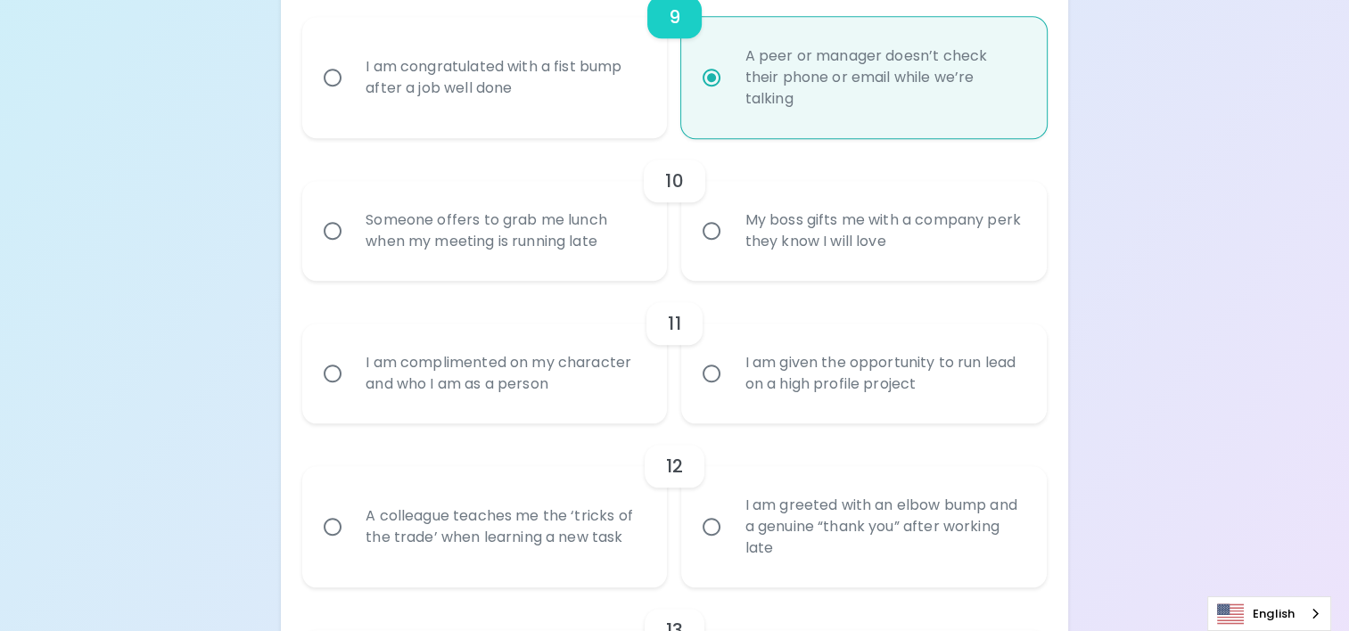
radio input "false"
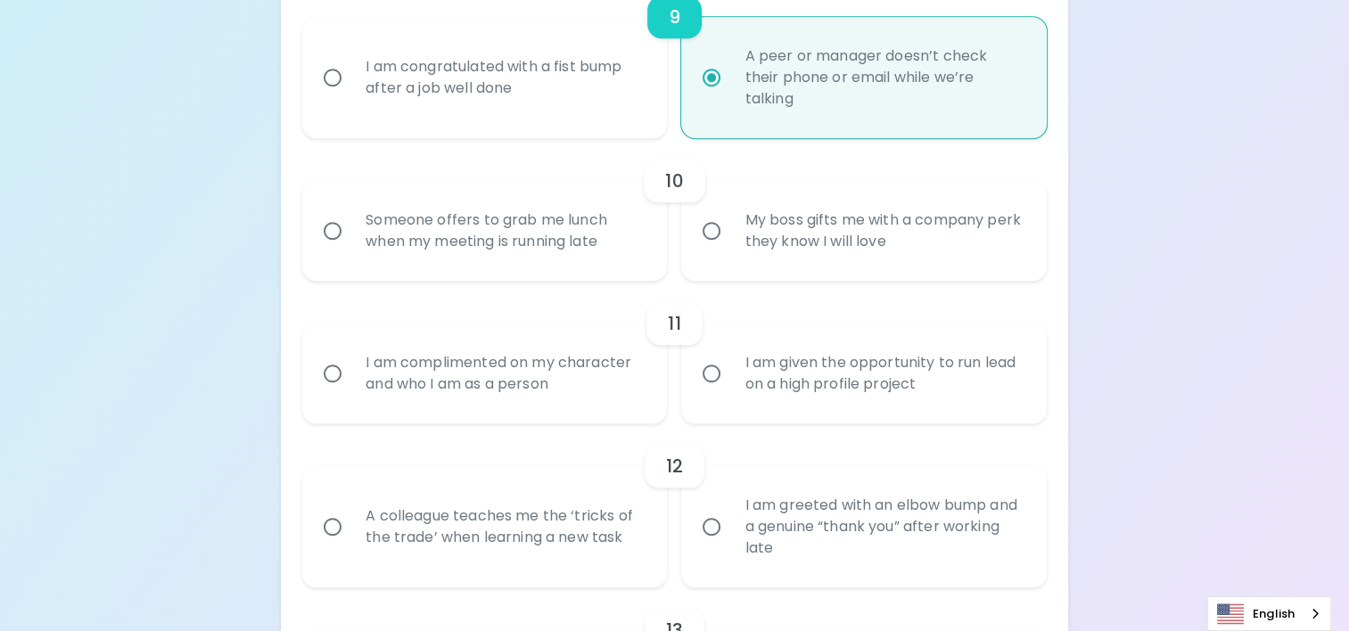
radio input "false"
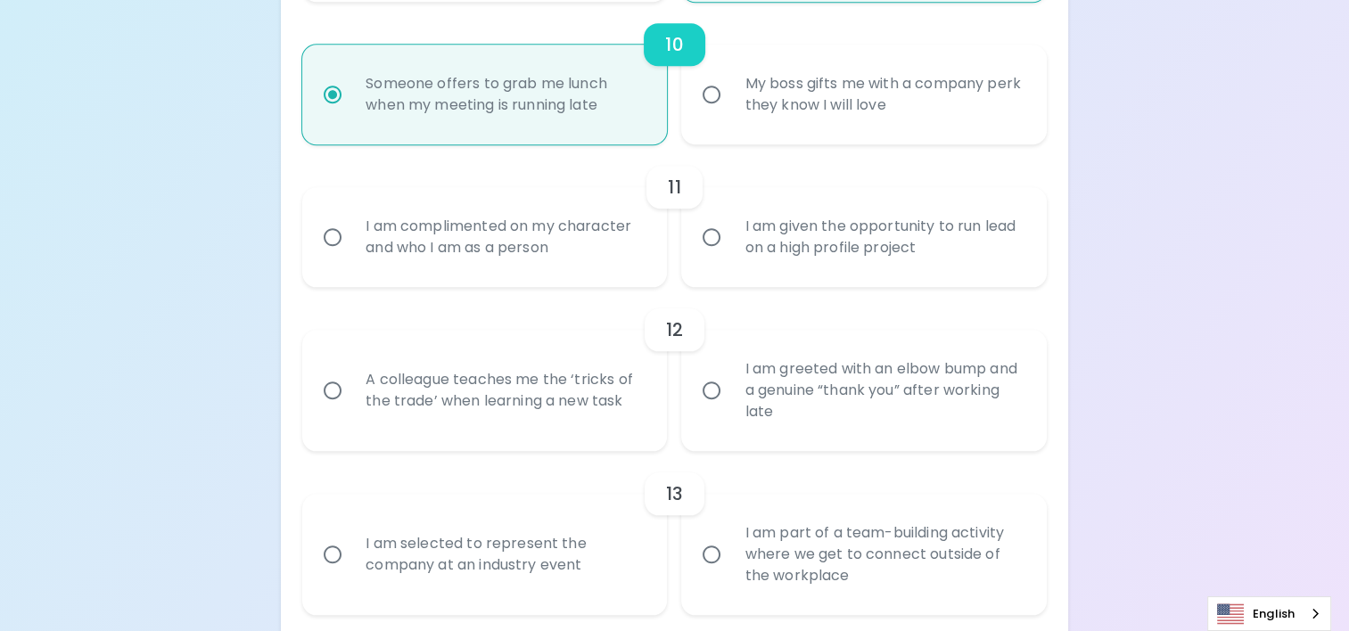
scroll to position [1844, 0]
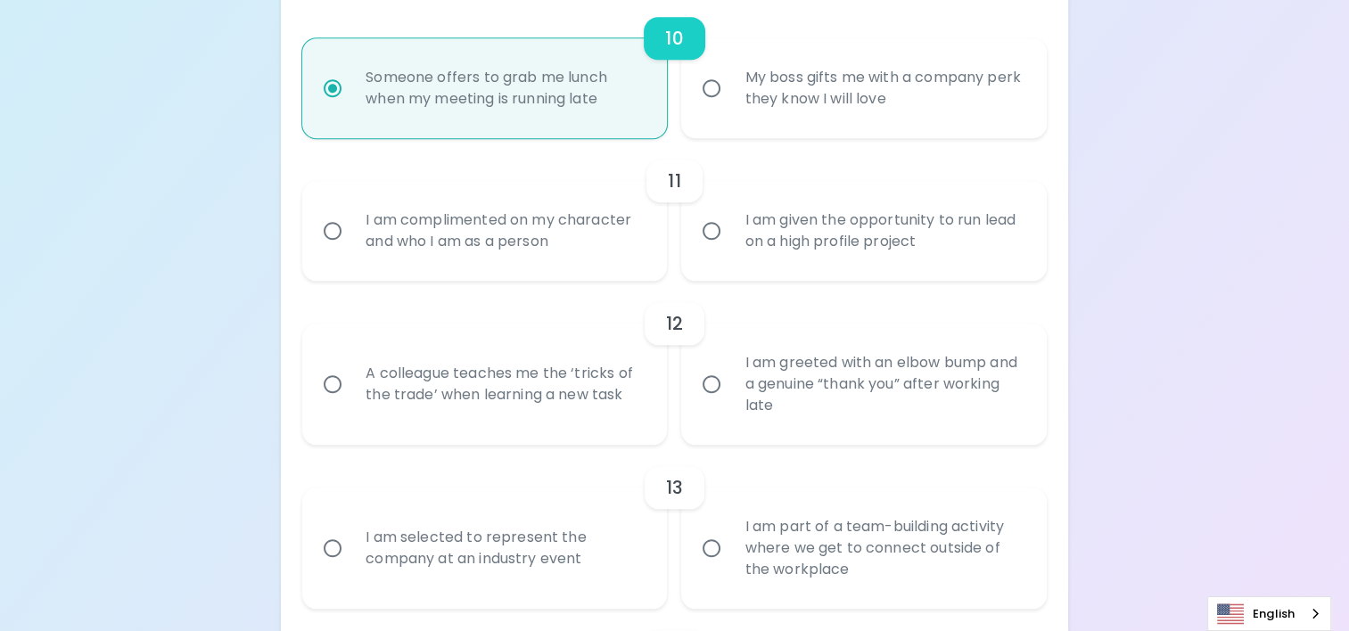
radio input "true"
click at [425, 231] on div "I am complimented on my character and who I am as a person" at bounding box center [504, 231] width 306 height 86
click at [351, 231] on input "I am complimented on my character and who I am as a person" at bounding box center [332, 230] width 37 height 37
radio input "false"
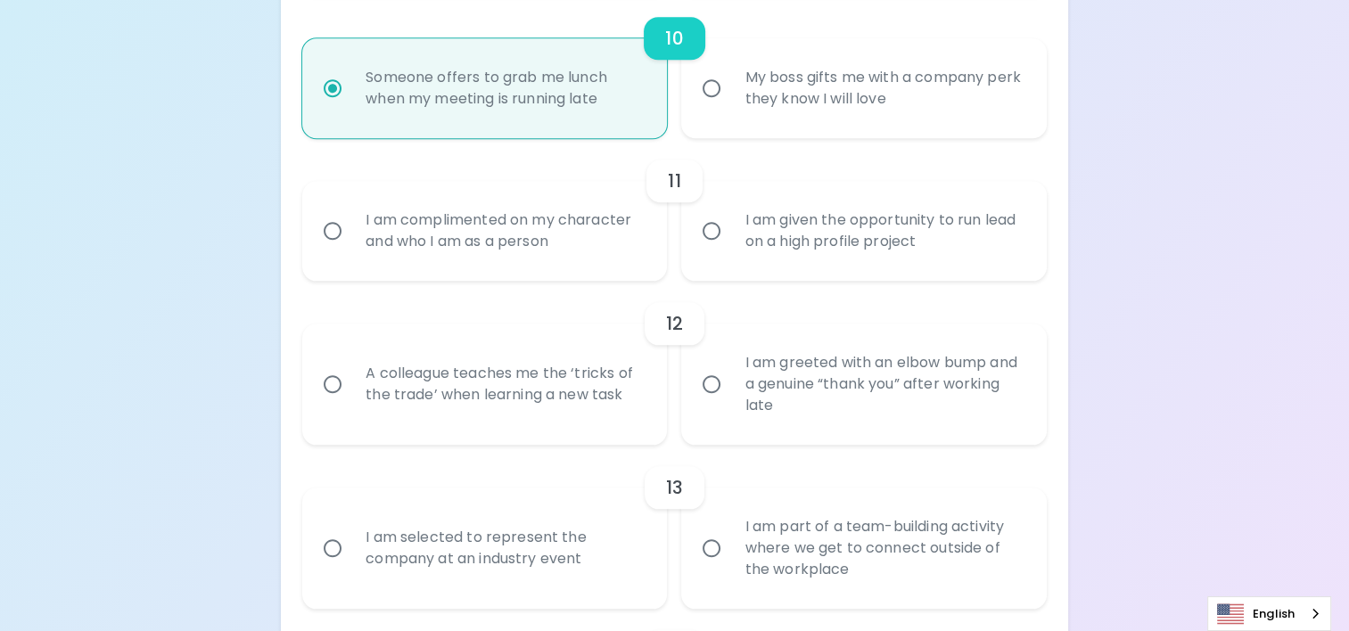
radio input "false"
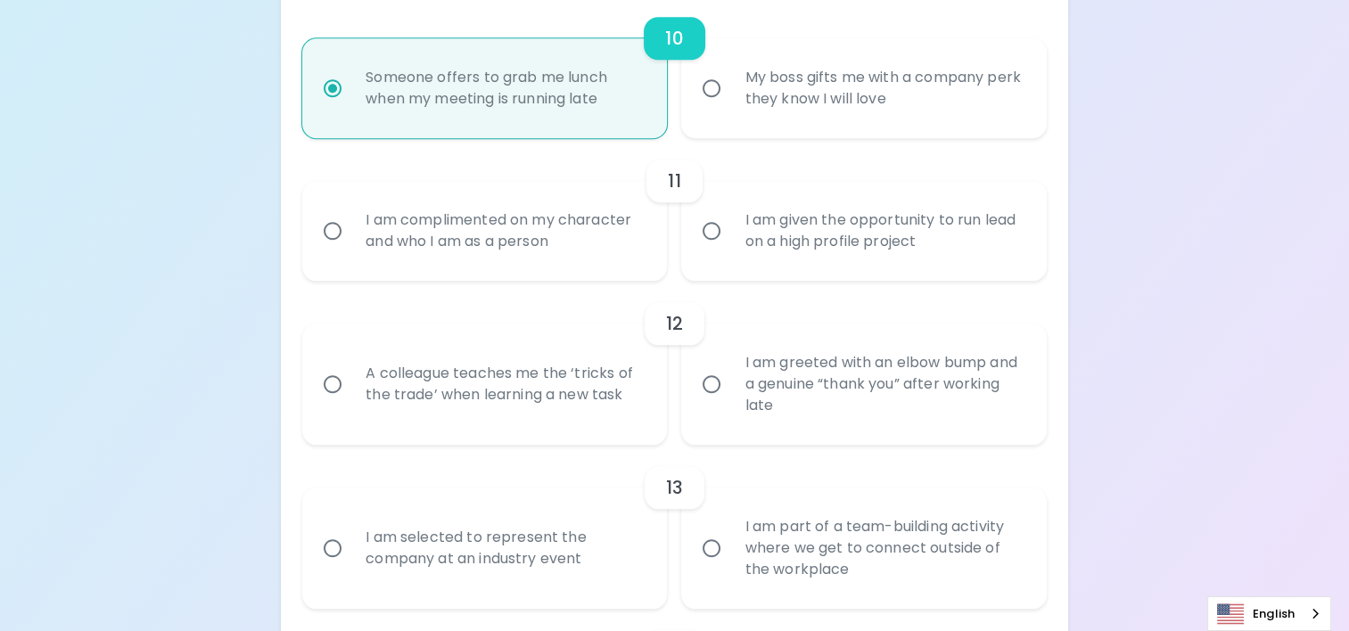
radio input "false"
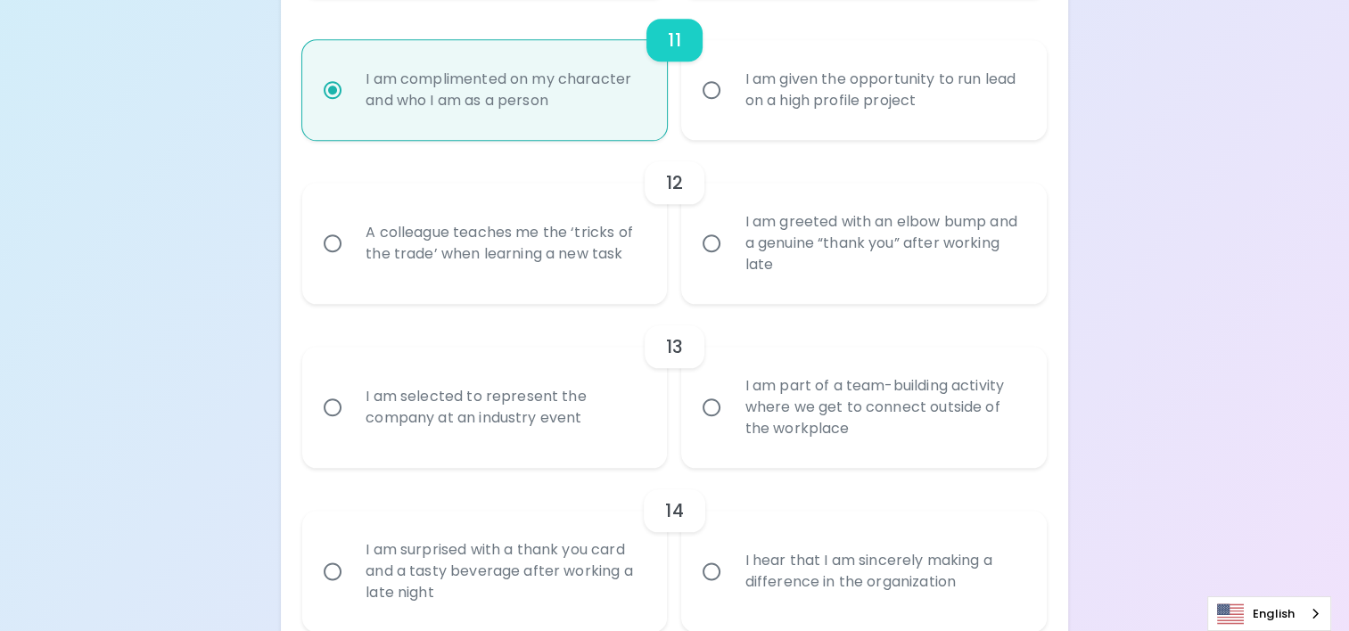
scroll to position [1987, 0]
radio input "true"
click at [482, 243] on div "A colleague teaches me the ‘tricks of the trade’ when learning a new task" at bounding box center [504, 242] width 306 height 86
click at [351, 243] on input "A colleague teaches me the ‘tricks of the trade’ when learning a new task" at bounding box center [332, 241] width 37 height 37
radio input "false"
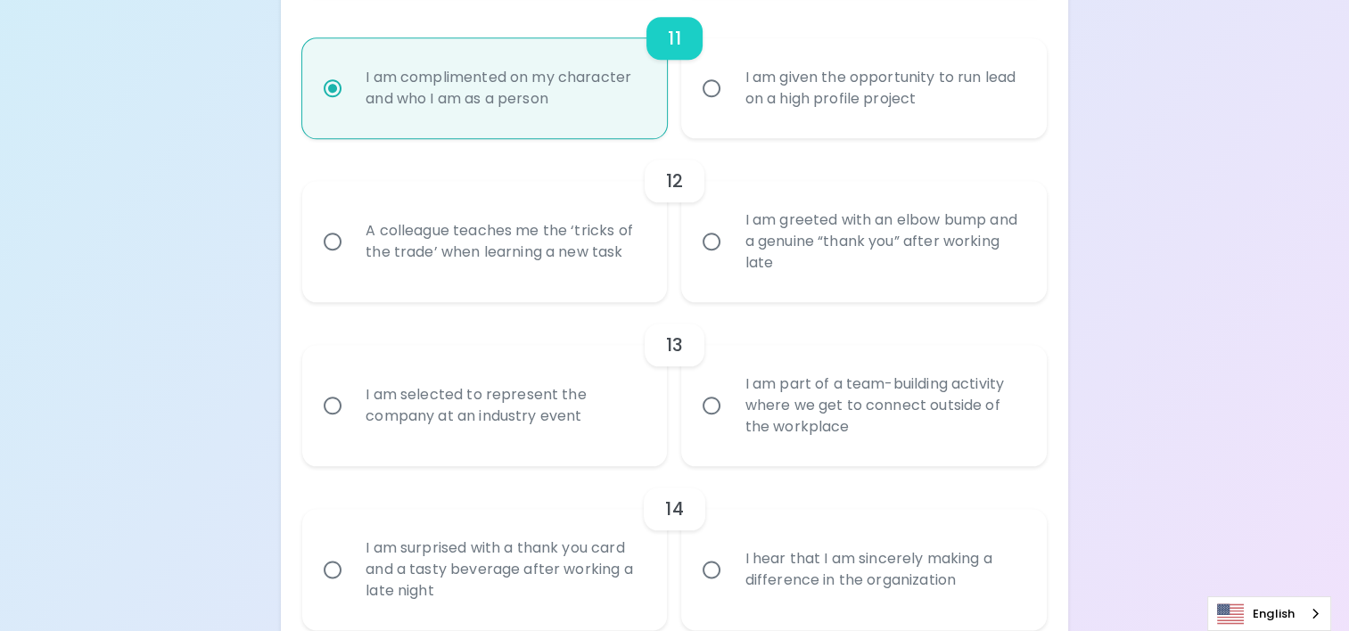
radio input "false"
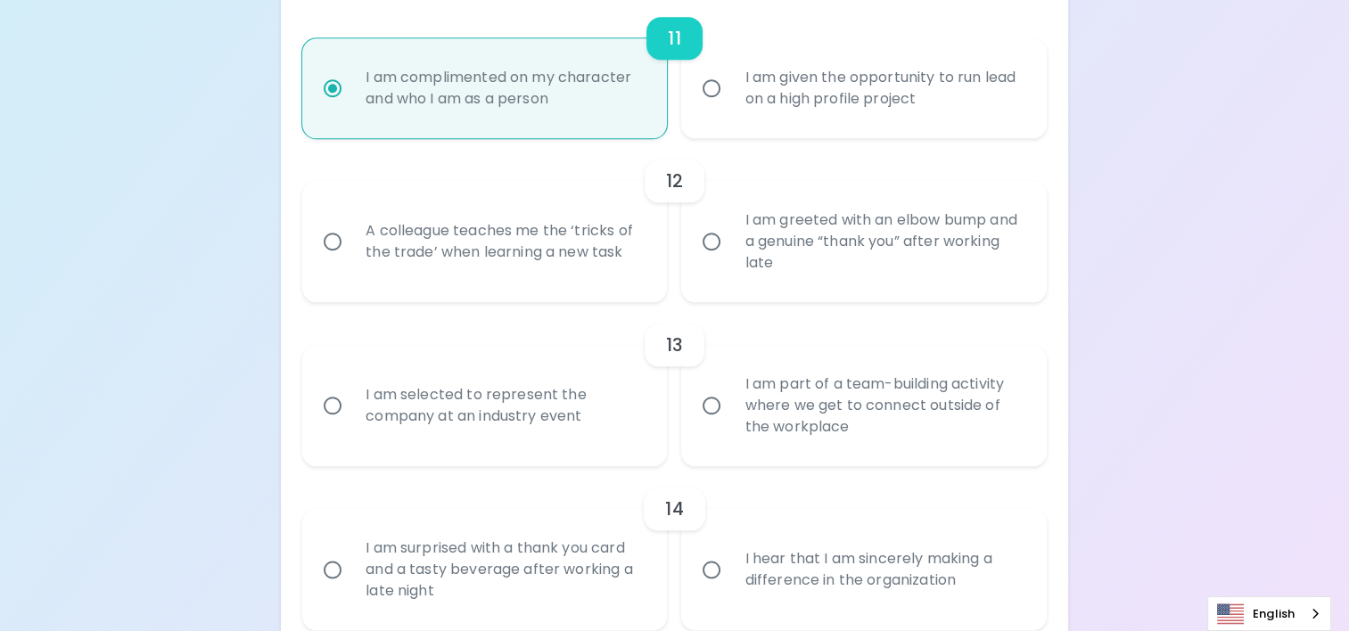
radio input "false"
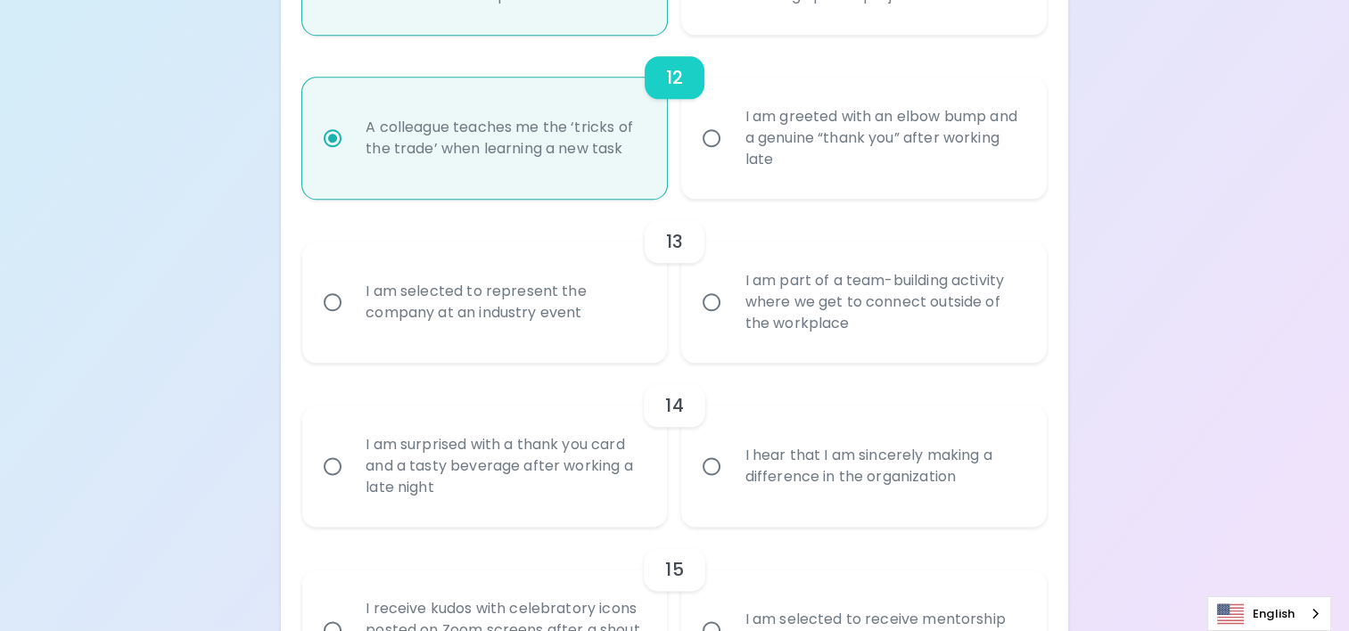
scroll to position [2130, 0]
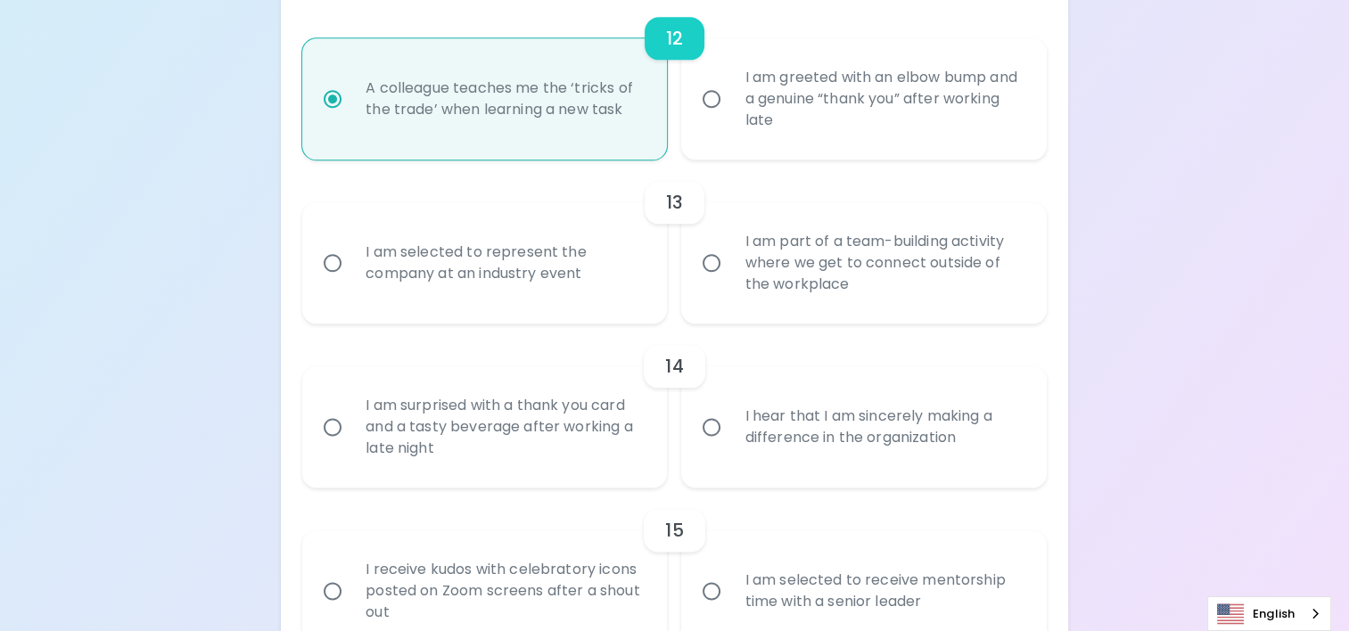
radio input "true"
click at [794, 261] on div "I am part of a team-building activity where we get to connect outside of the wo…" at bounding box center [883, 263] width 306 height 107
click at [730, 261] on input "I am part of a team-building activity where we get to connect outside of the wo…" at bounding box center [711, 262] width 37 height 37
radio input "false"
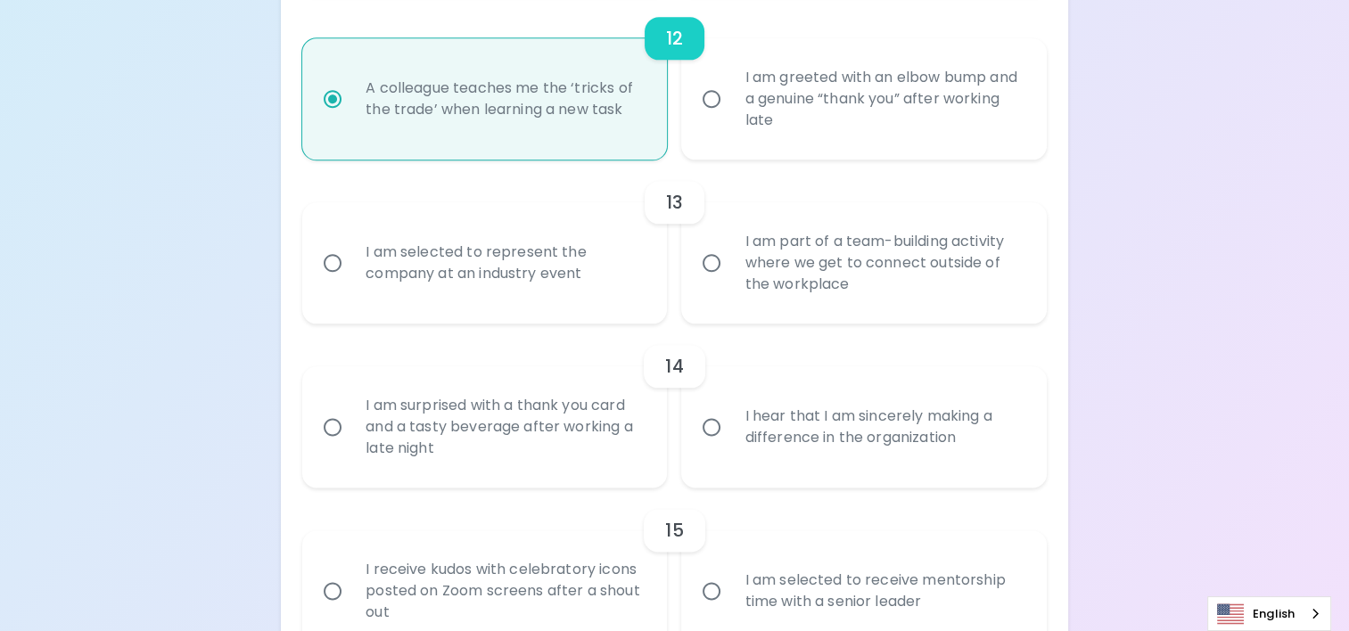
radio input "false"
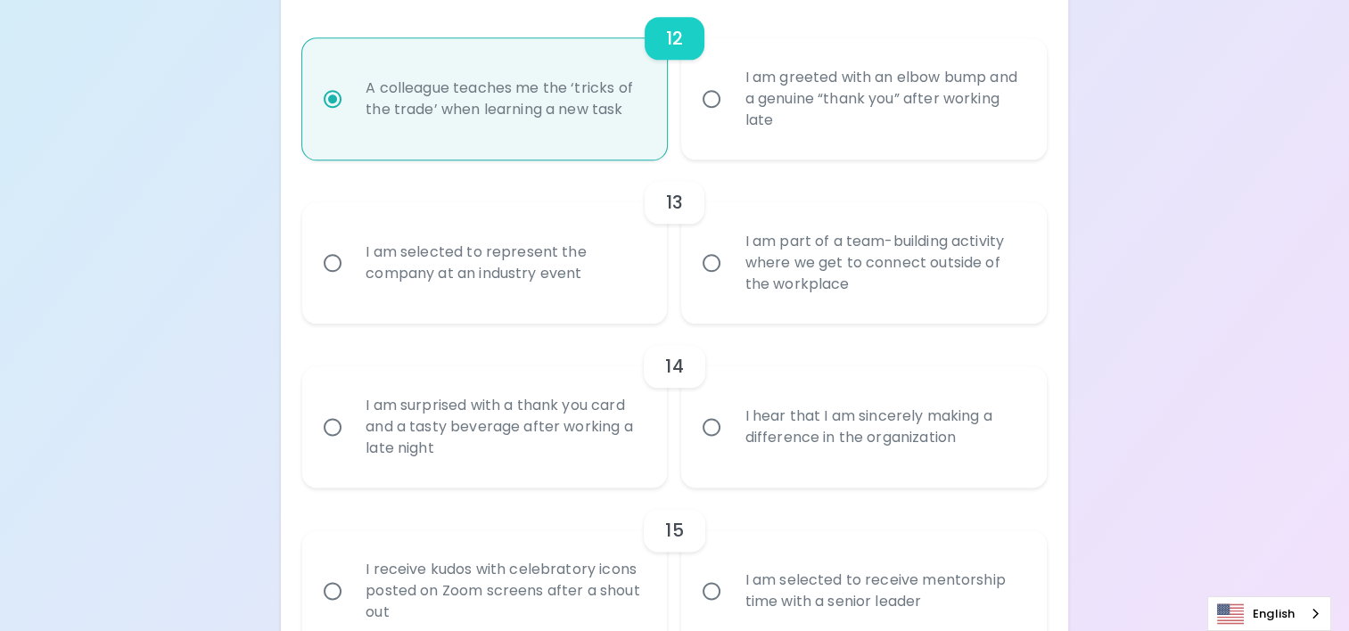
radio input "false"
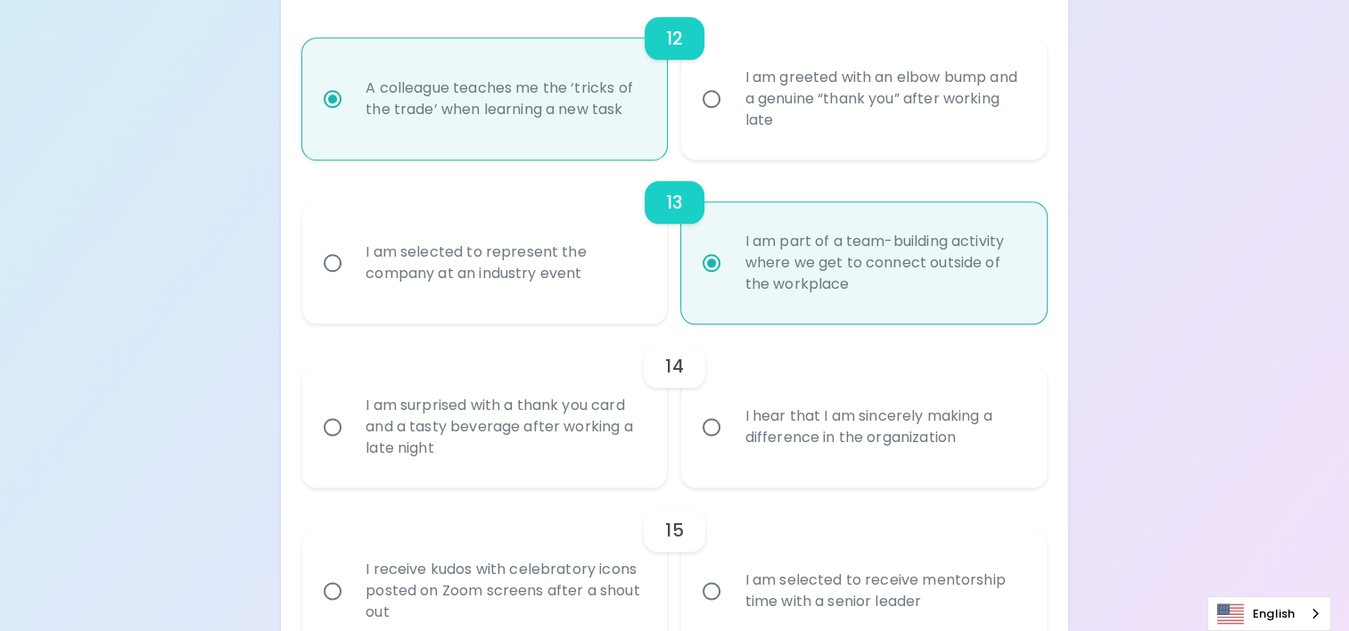
scroll to position [2237, 0]
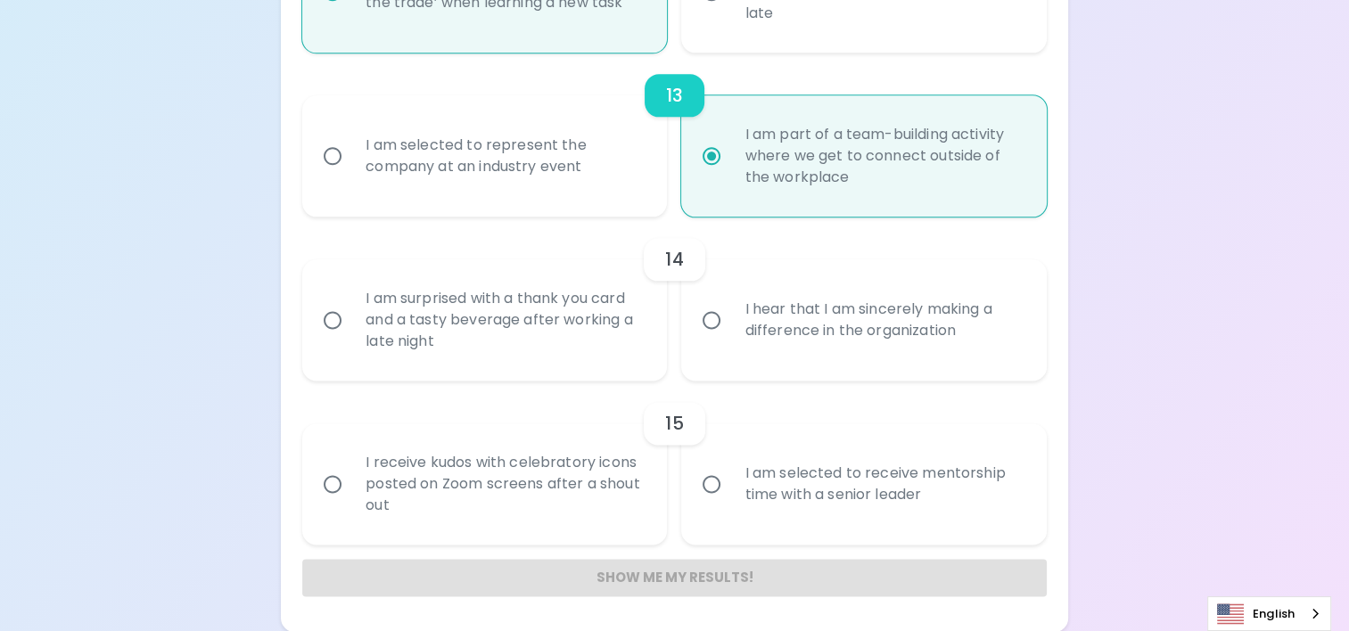
radio input "true"
click at [785, 326] on div "I hear that I am sincerely making a difference in the organization" at bounding box center [883, 320] width 306 height 86
click at [730, 326] on input "I hear that I am sincerely making a difference in the organization" at bounding box center [711, 319] width 37 height 37
radio input "false"
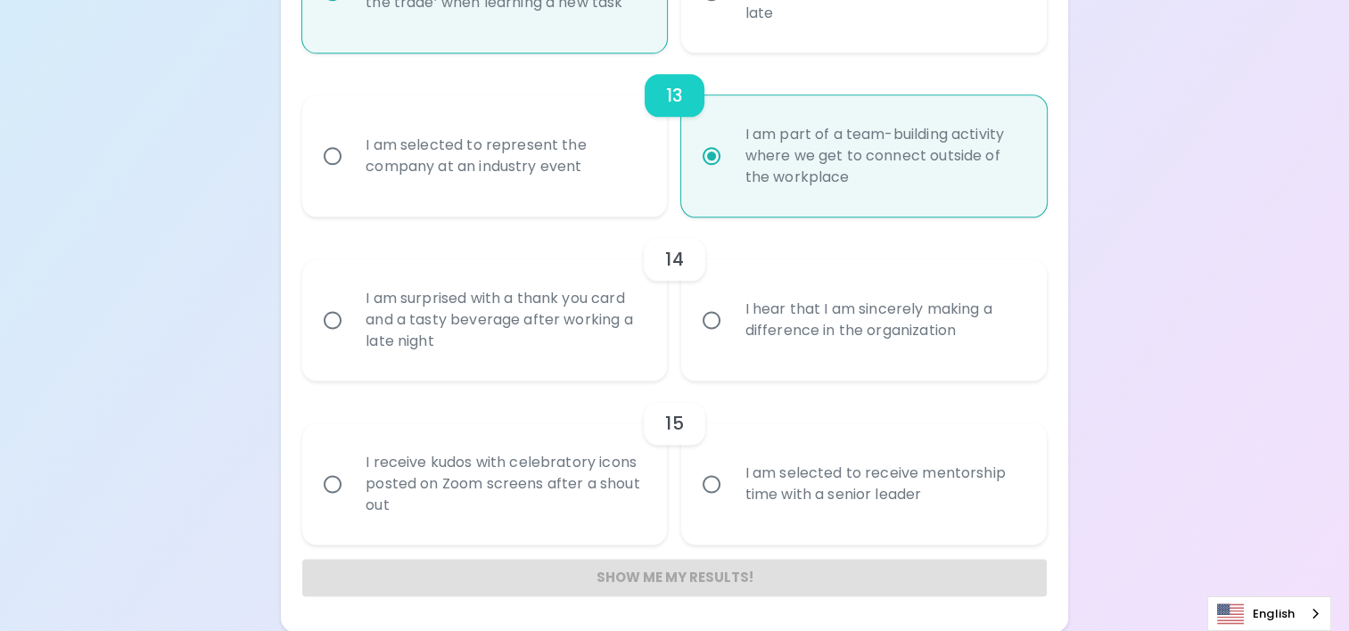
radio input "false"
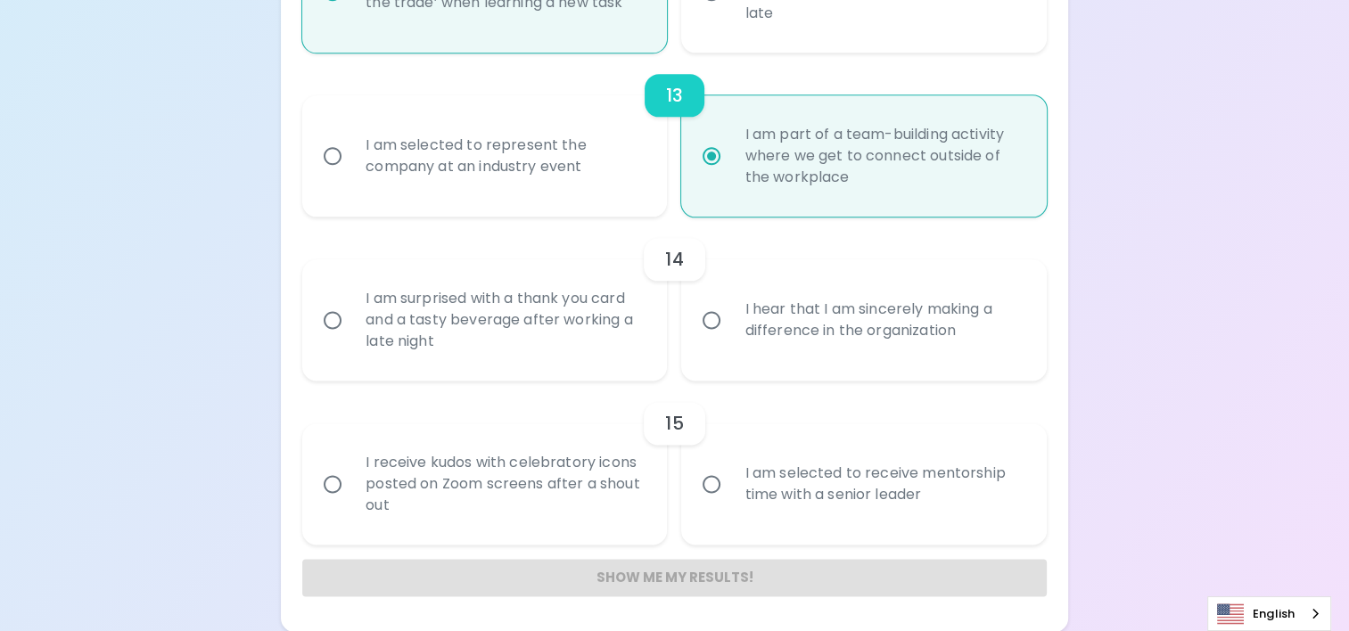
radio input "false"
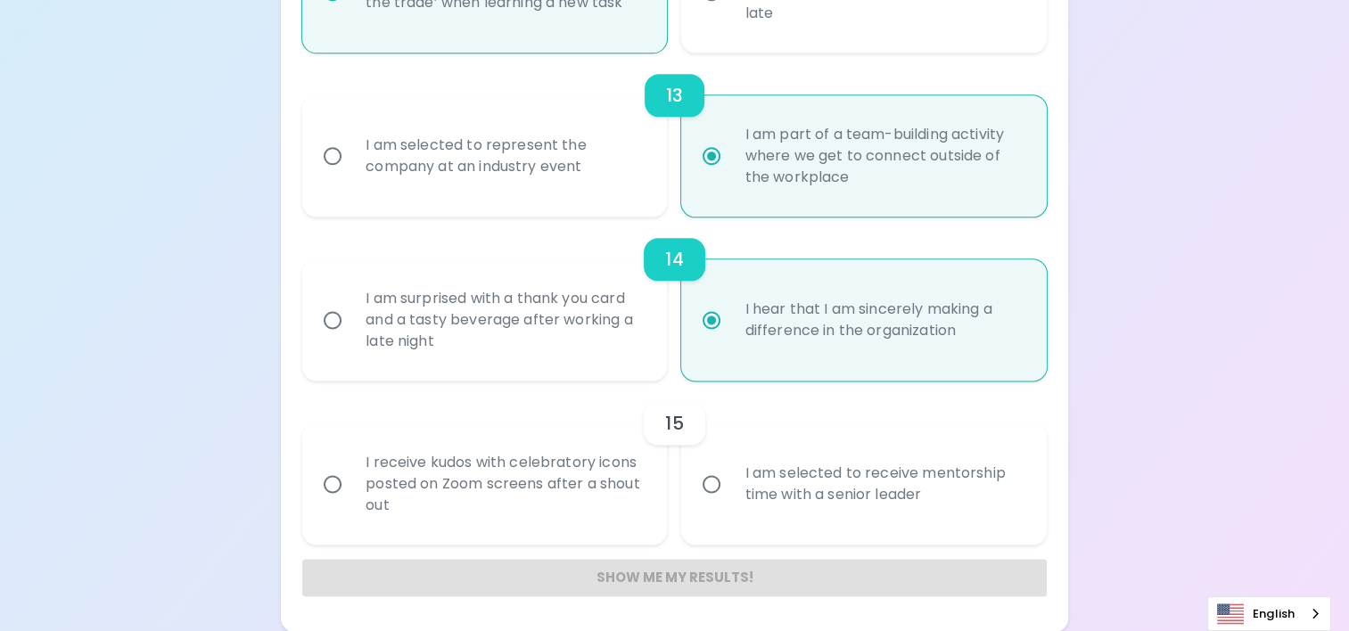
radio input "true"
click at [731, 474] on div "I am selected to receive mentorship time with a senior leader" at bounding box center [883, 484] width 306 height 86
click at [730, 474] on input "I am selected to receive mentorship time with a senior leader" at bounding box center [711, 484] width 37 height 37
radio input "false"
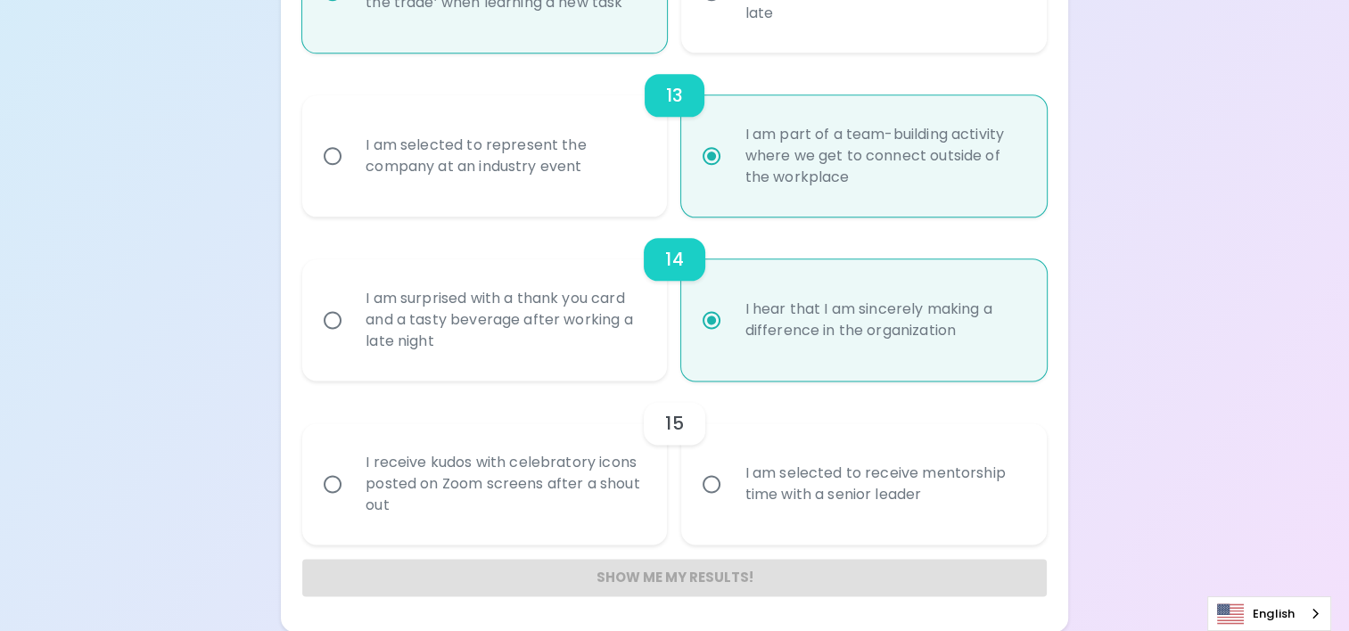
radio input "false"
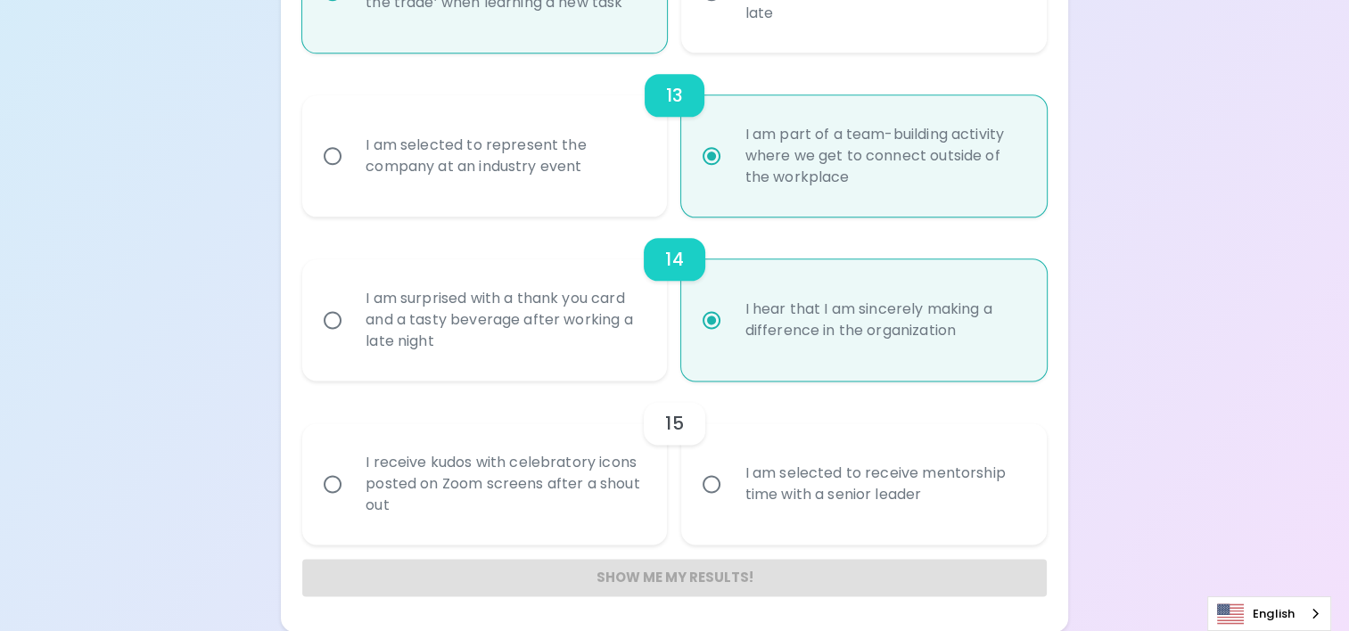
radio input "false"
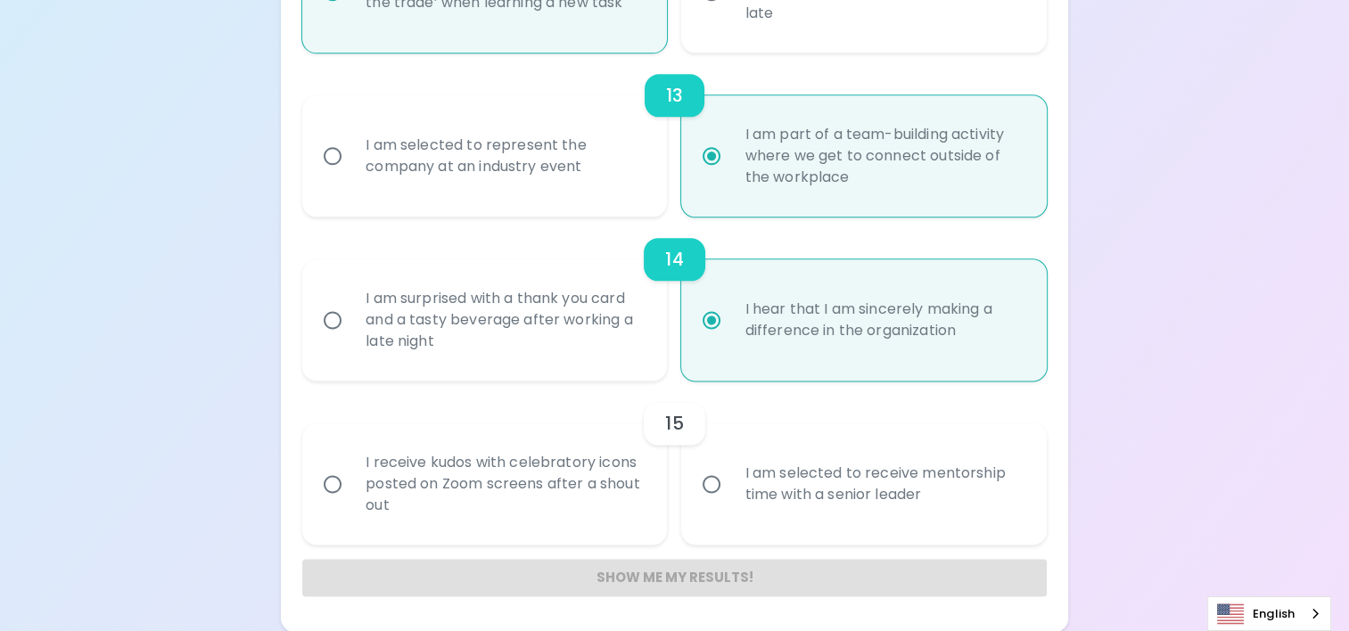
radio input "false"
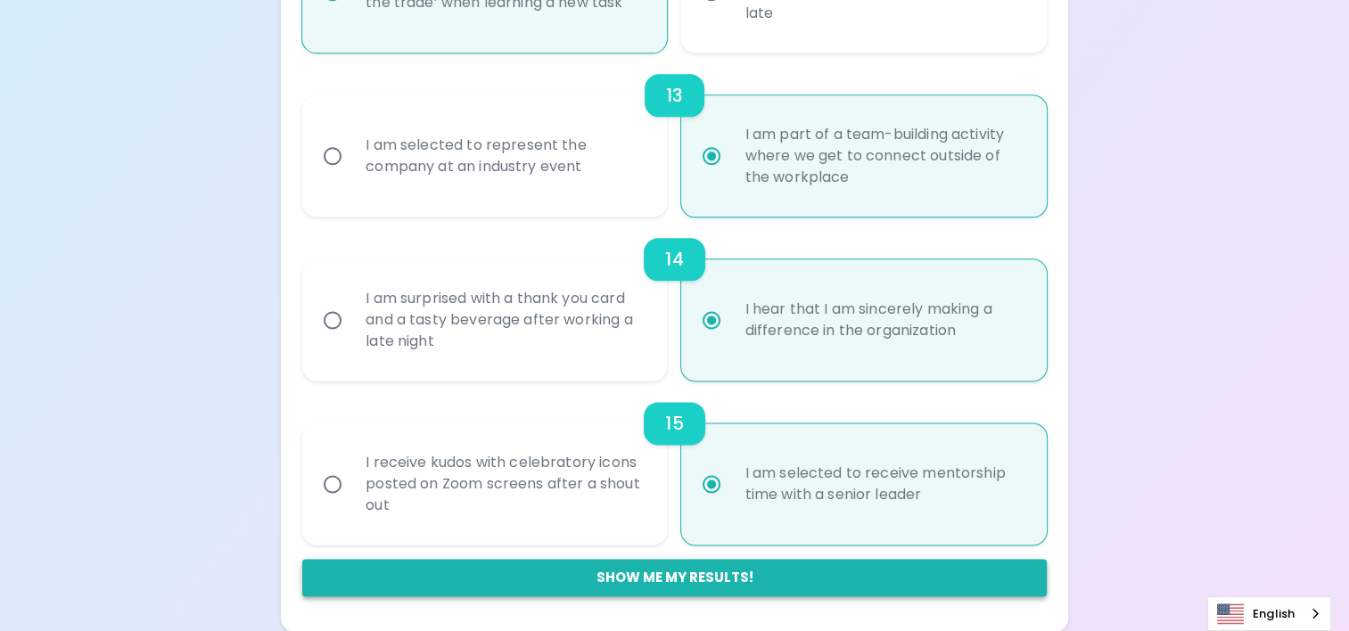
radio input "true"
click at [739, 578] on button "Show me my results!" at bounding box center [674, 577] width 745 height 37
radio input "false"
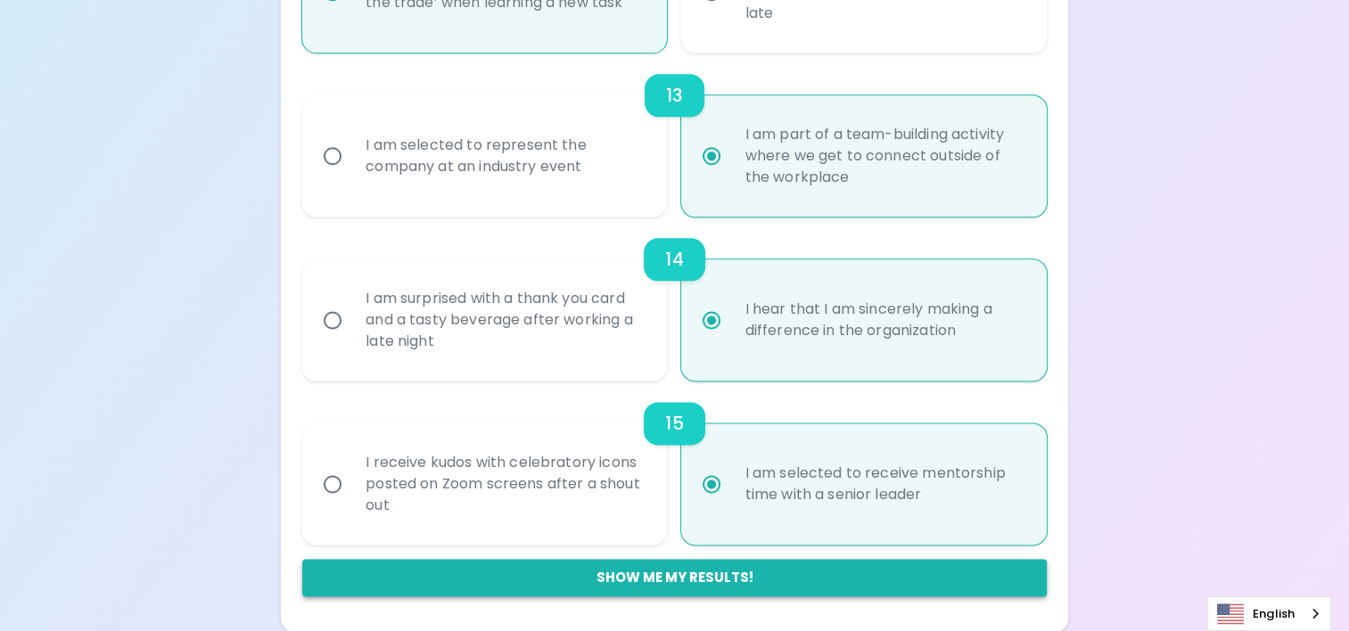
radio input "false"
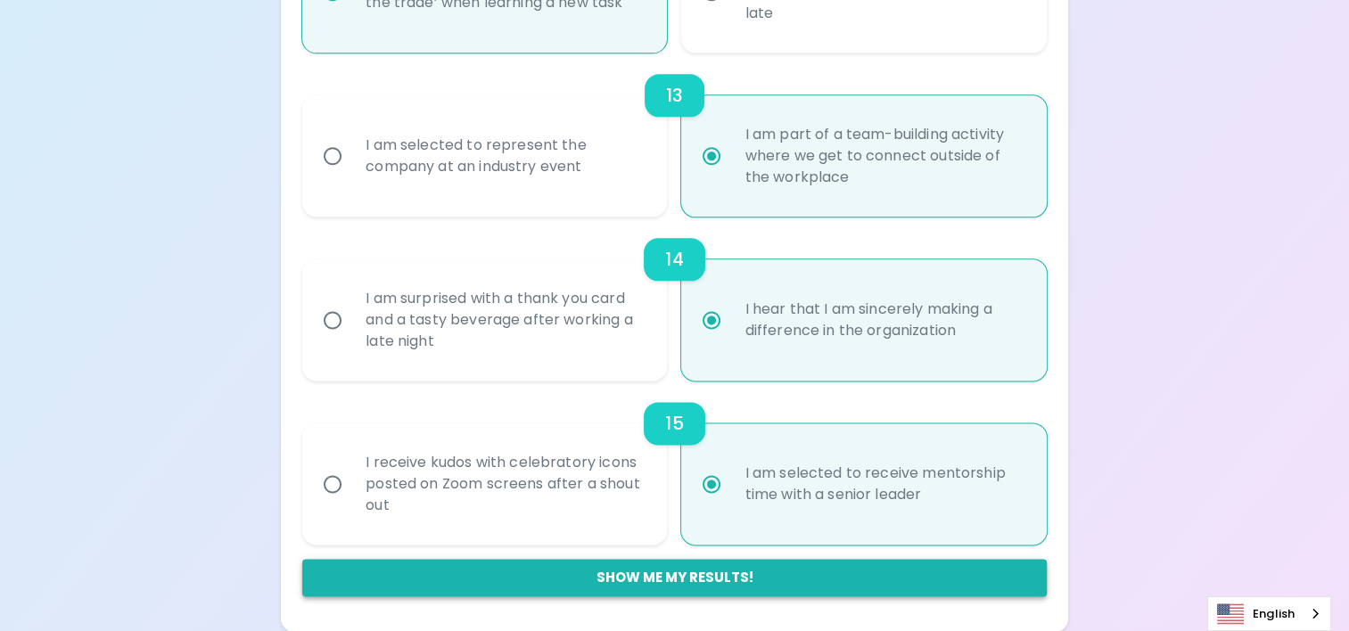
radio input "false"
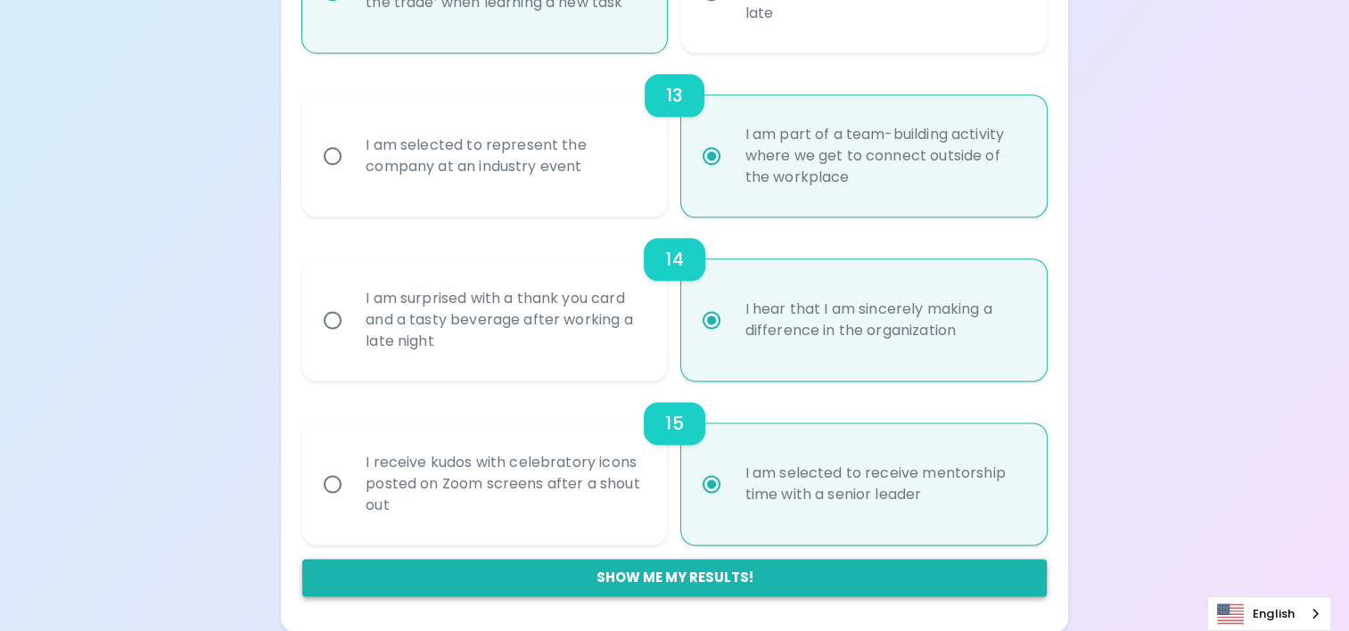
radio input "false"
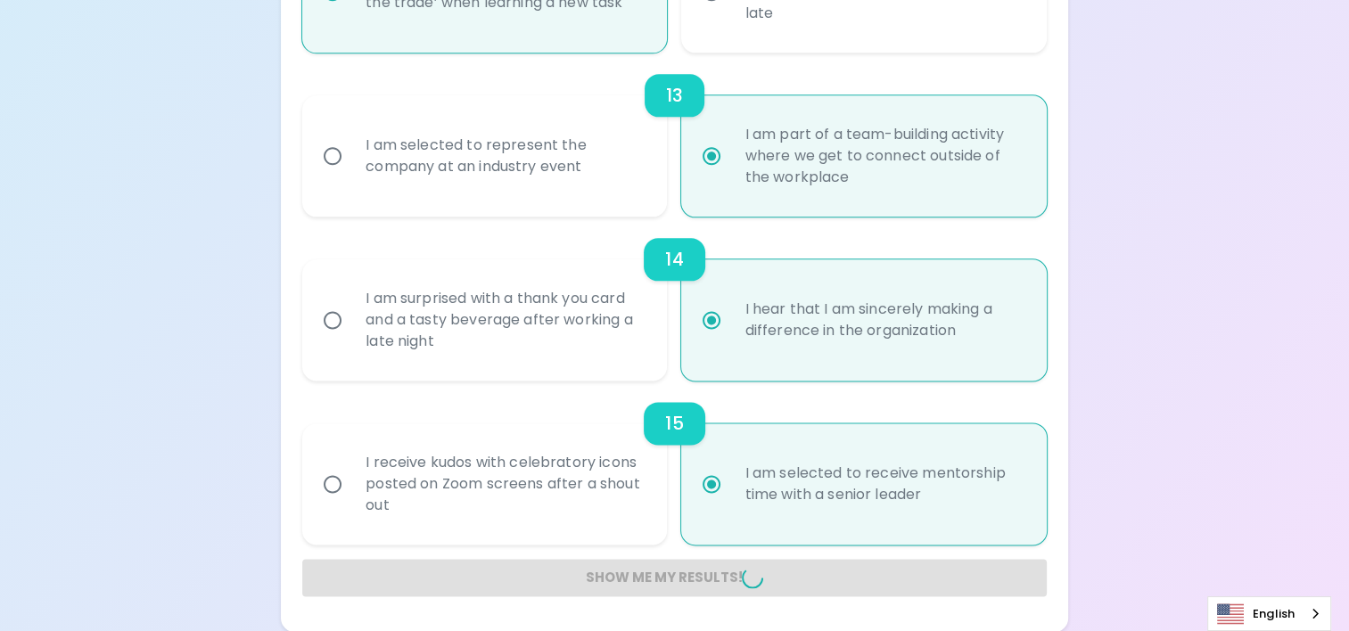
radio input "false"
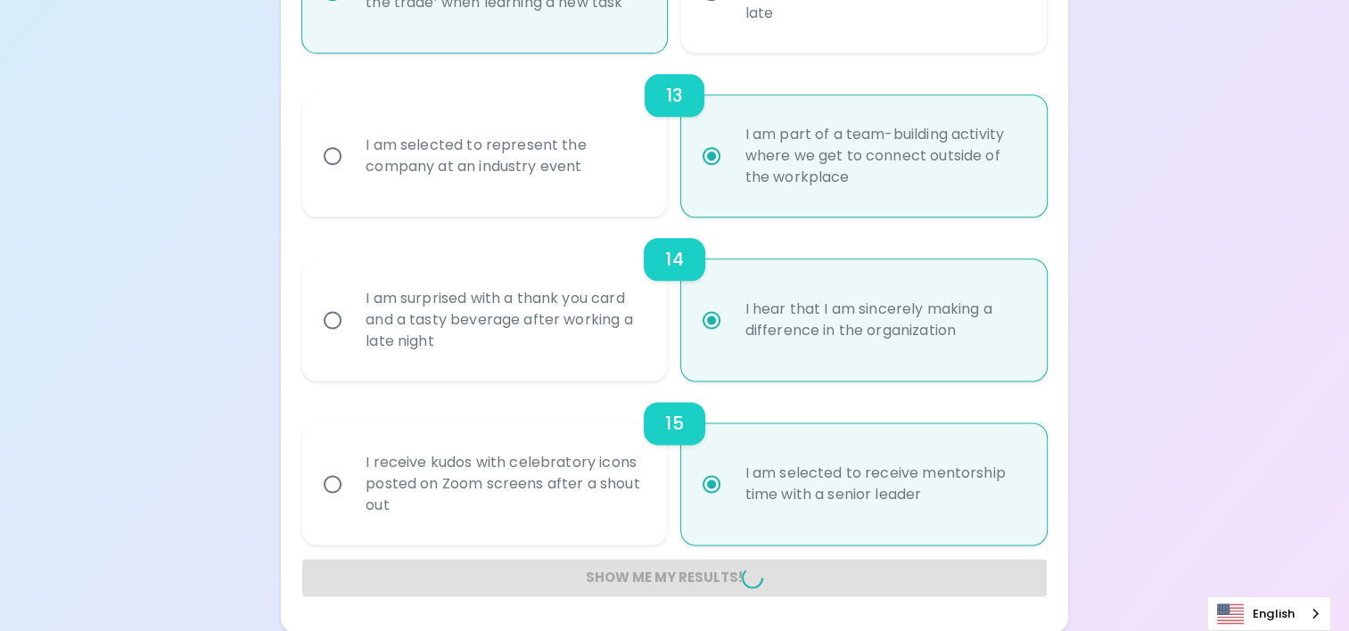
radio input "false"
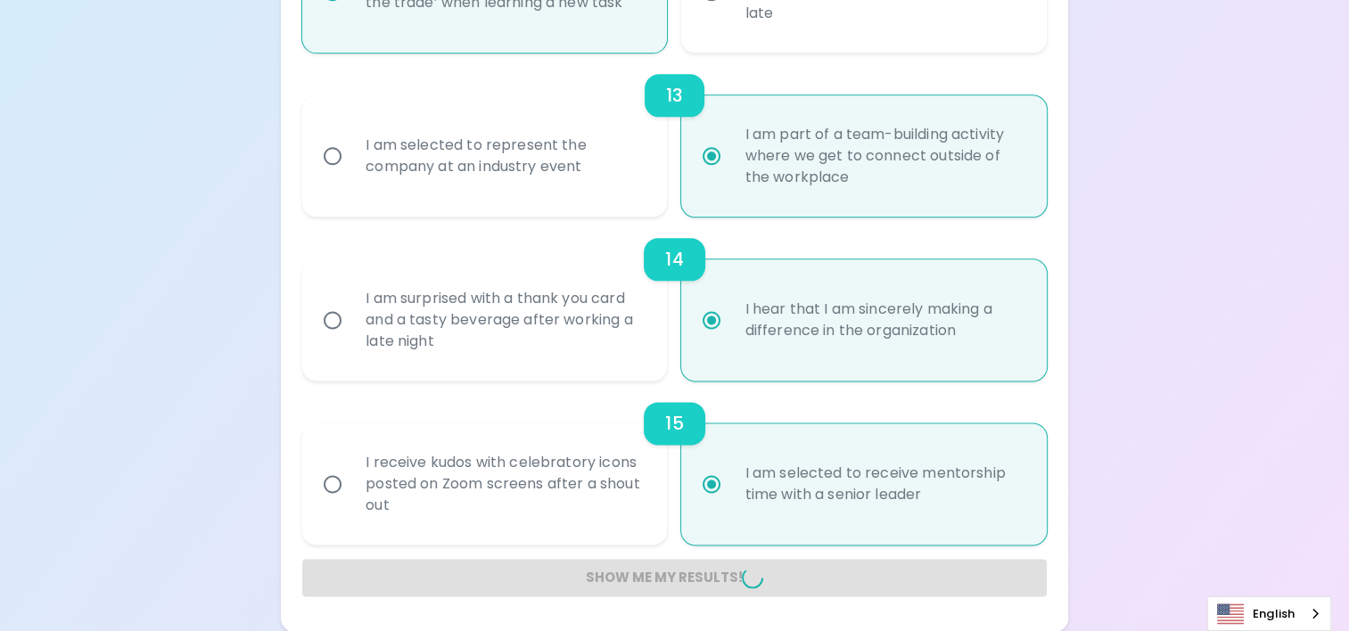
radio input "false"
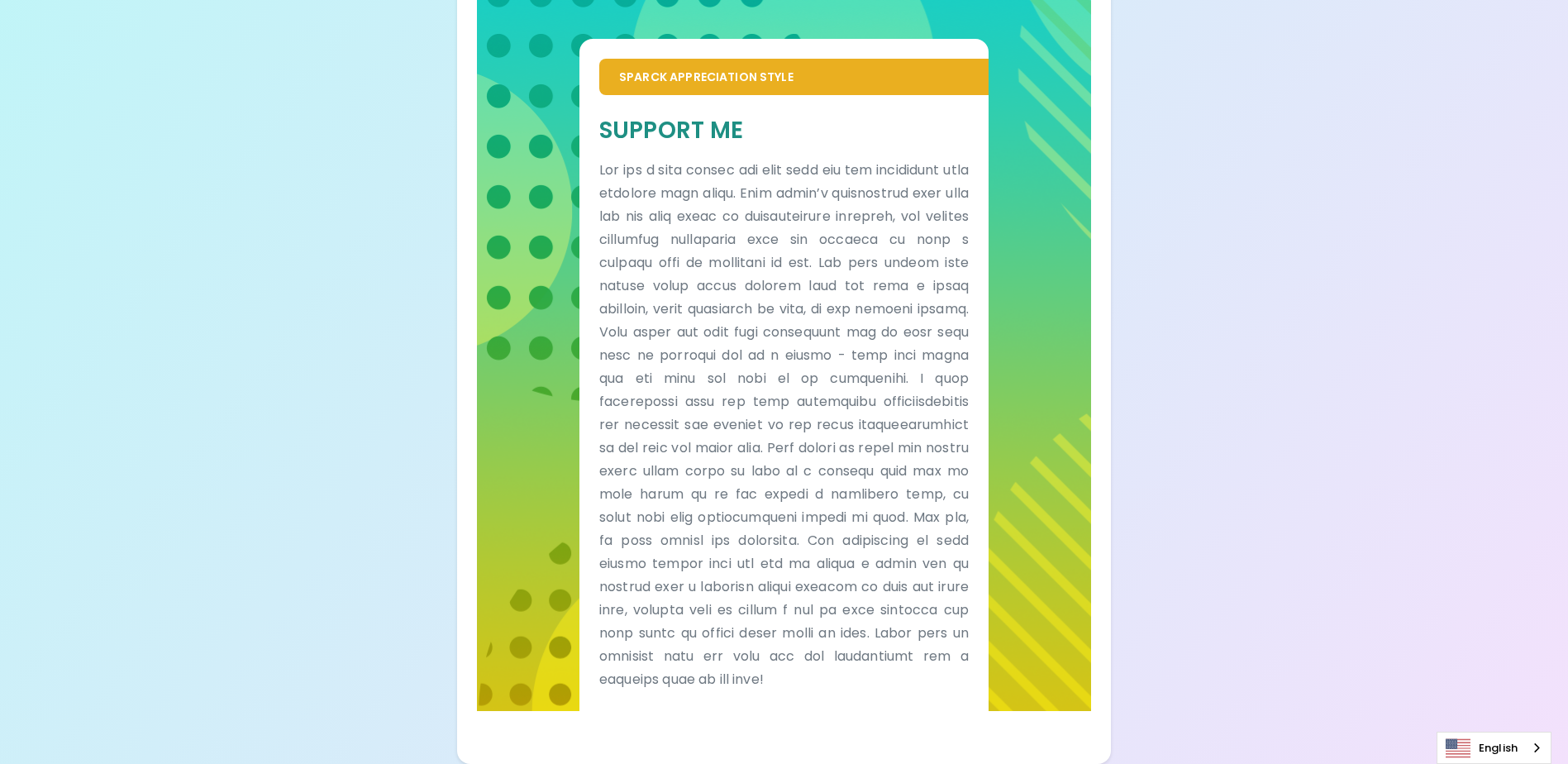
scroll to position [348, 0]
